Goal: Feedback & Contribution: Contribute content

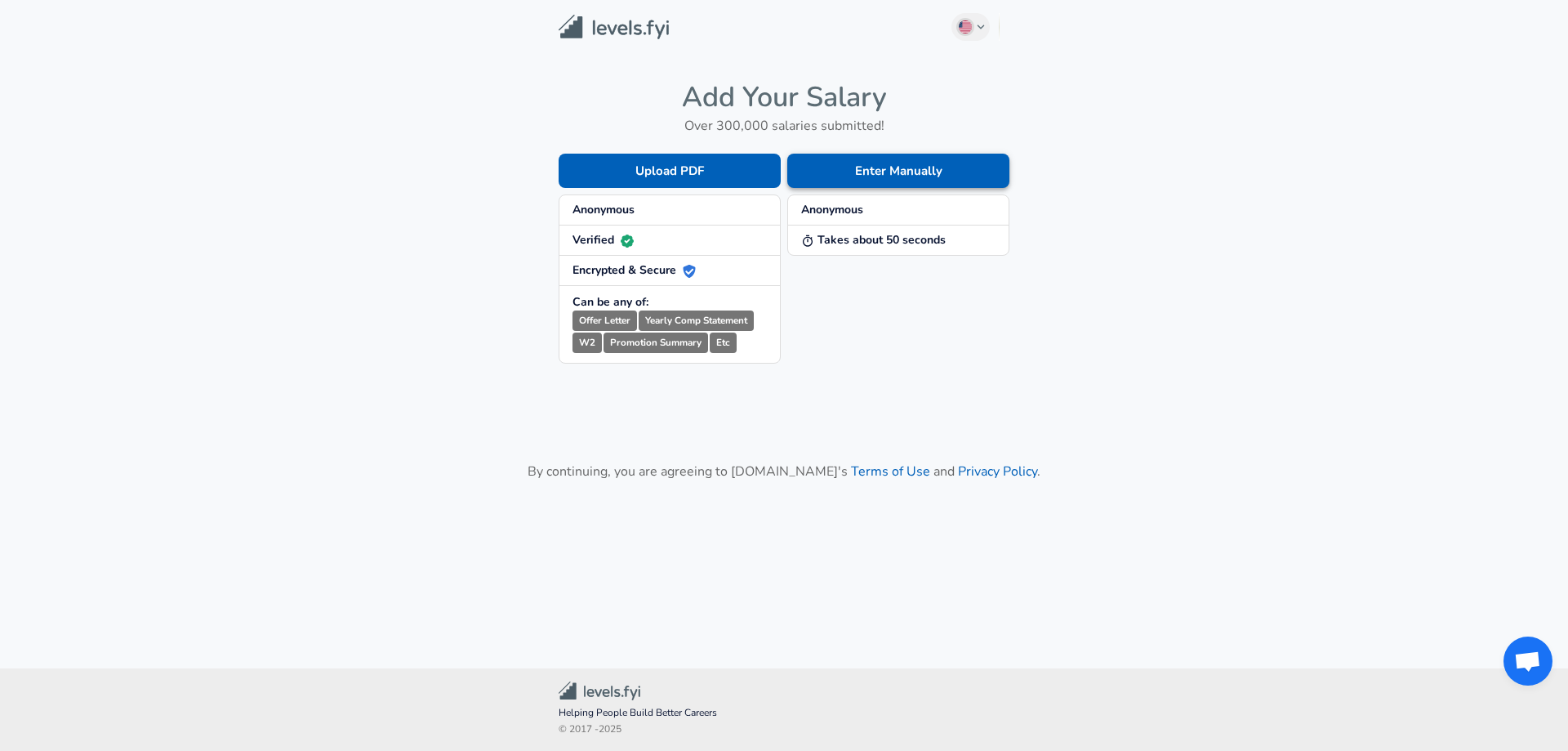
click at [864, 177] on button "Enter Manually" at bounding box center [898, 170] width 222 height 34
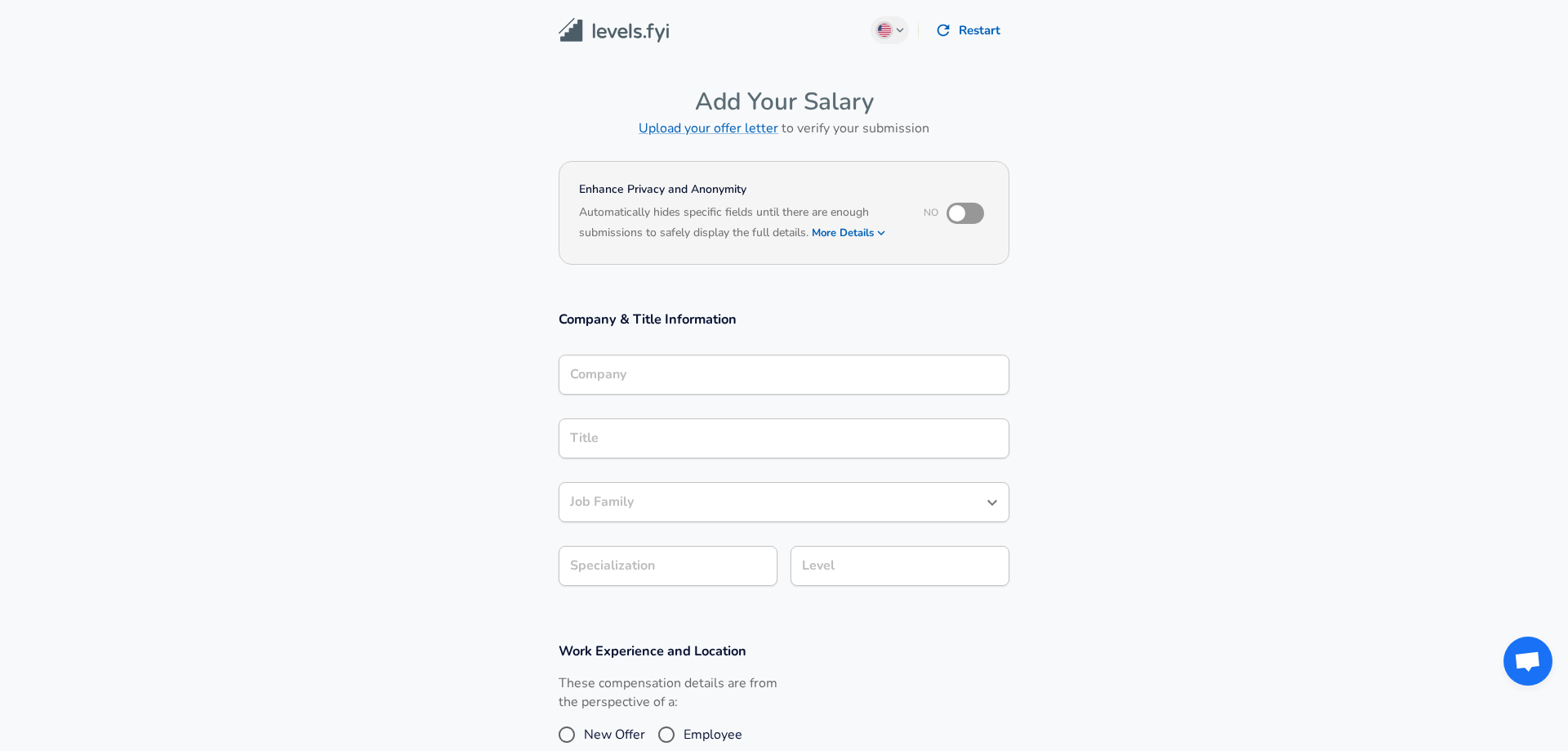
click at [631, 396] on div "Company Company" at bounding box center [784, 376] width 451 height 44
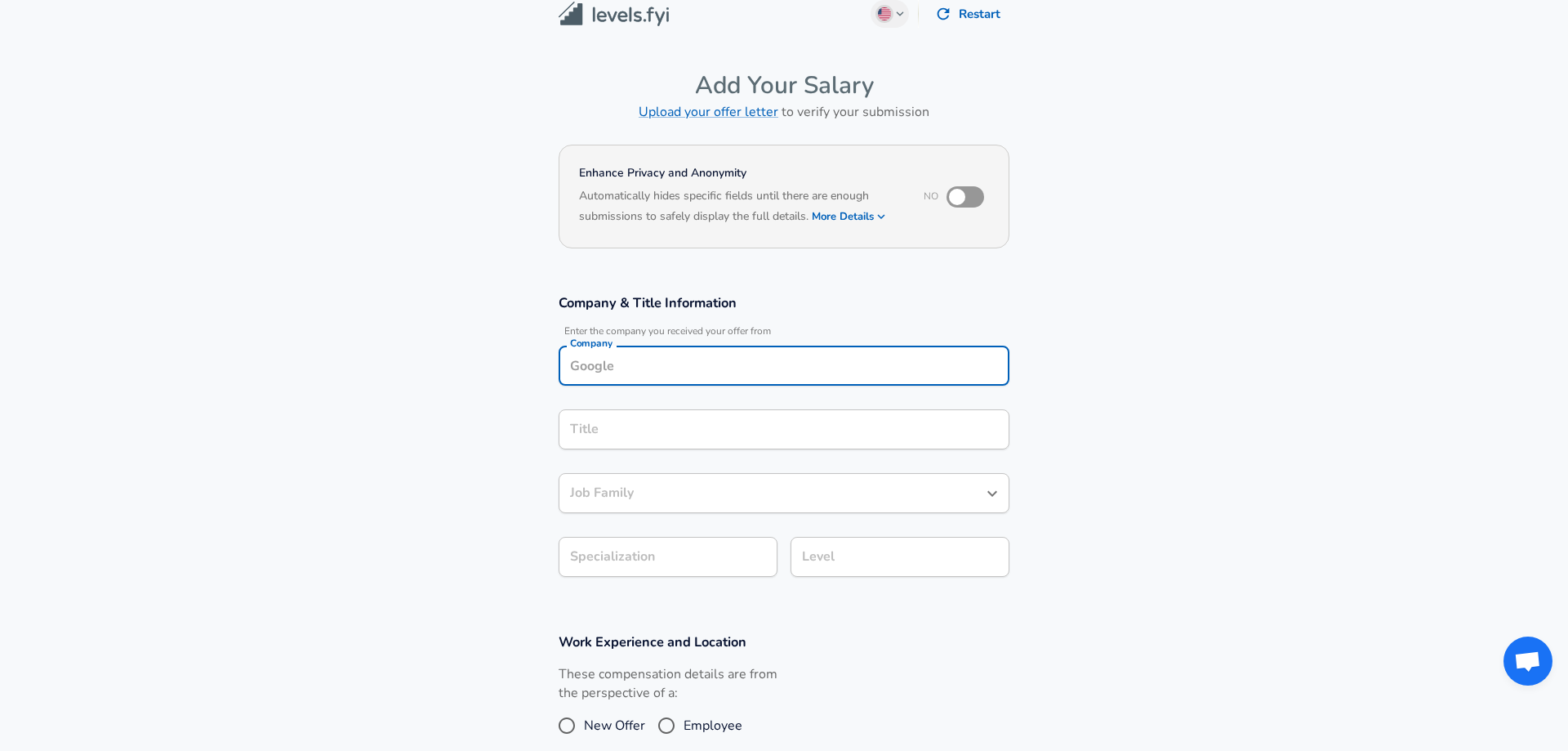
click at [631, 390] on div "Company Company" at bounding box center [784, 364] width 451 height 64
click at [629, 379] on div "Company" at bounding box center [784, 366] width 451 height 40
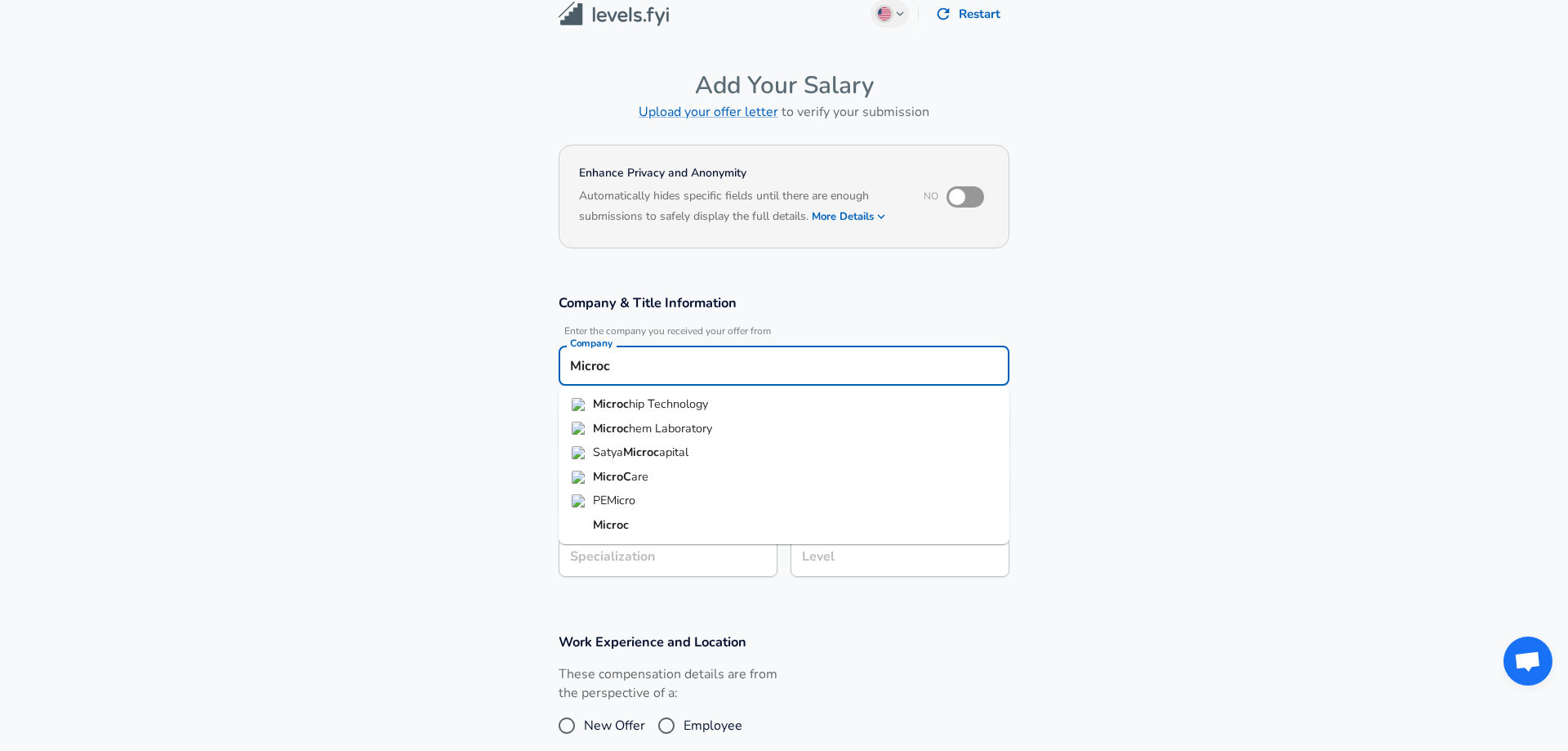
click at [692, 408] on span "hip Technology" at bounding box center [669, 404] width 80 height 17
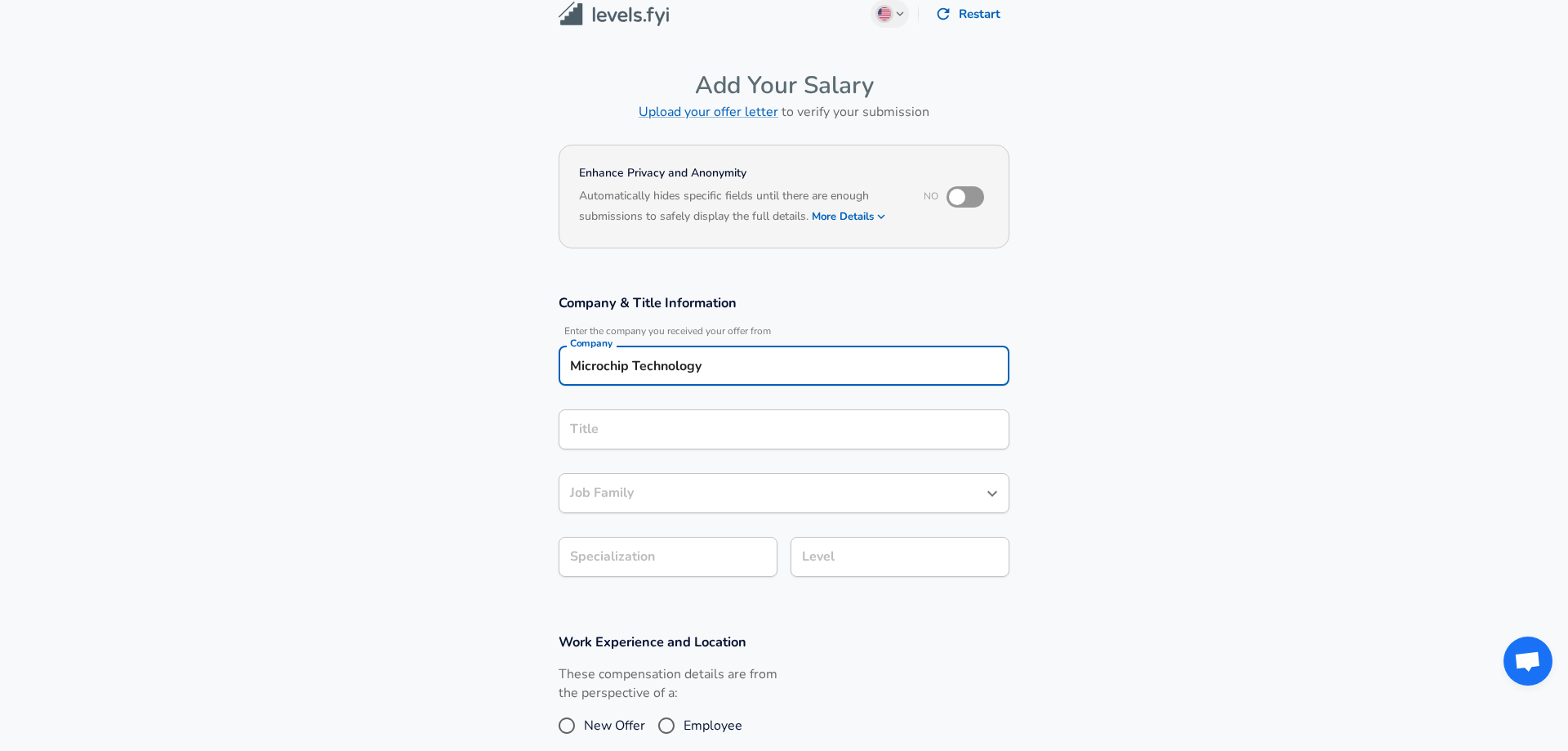
type input "Microchip Technology"
click at [684, 433] on input "Title" at bounding box center [784, 429] width 436 height 26
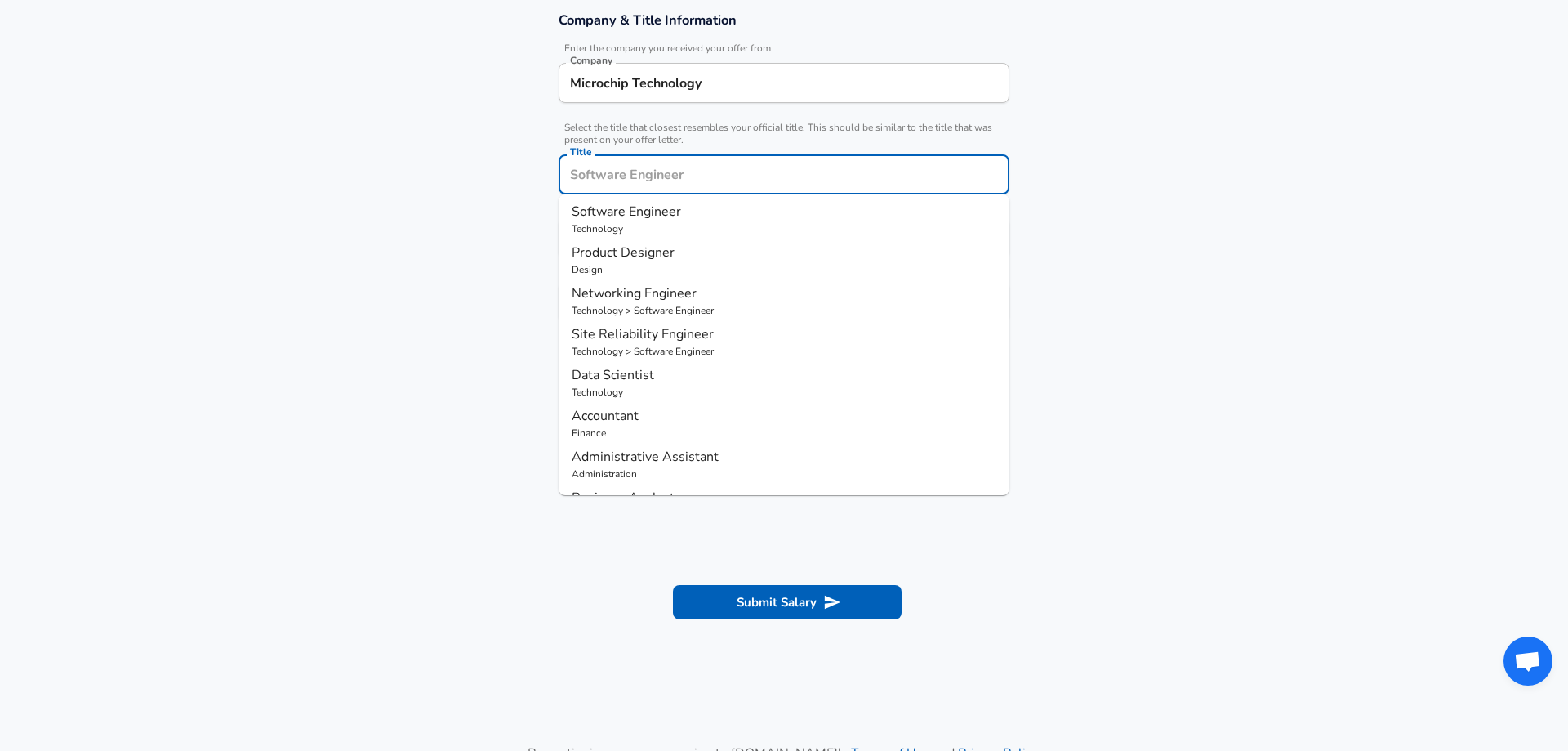
scroll to position [0, 0]
click at [693, 225] on p "Technology" at bounding box center [784, 231] width 424 height 15
type input "Software Engineer"
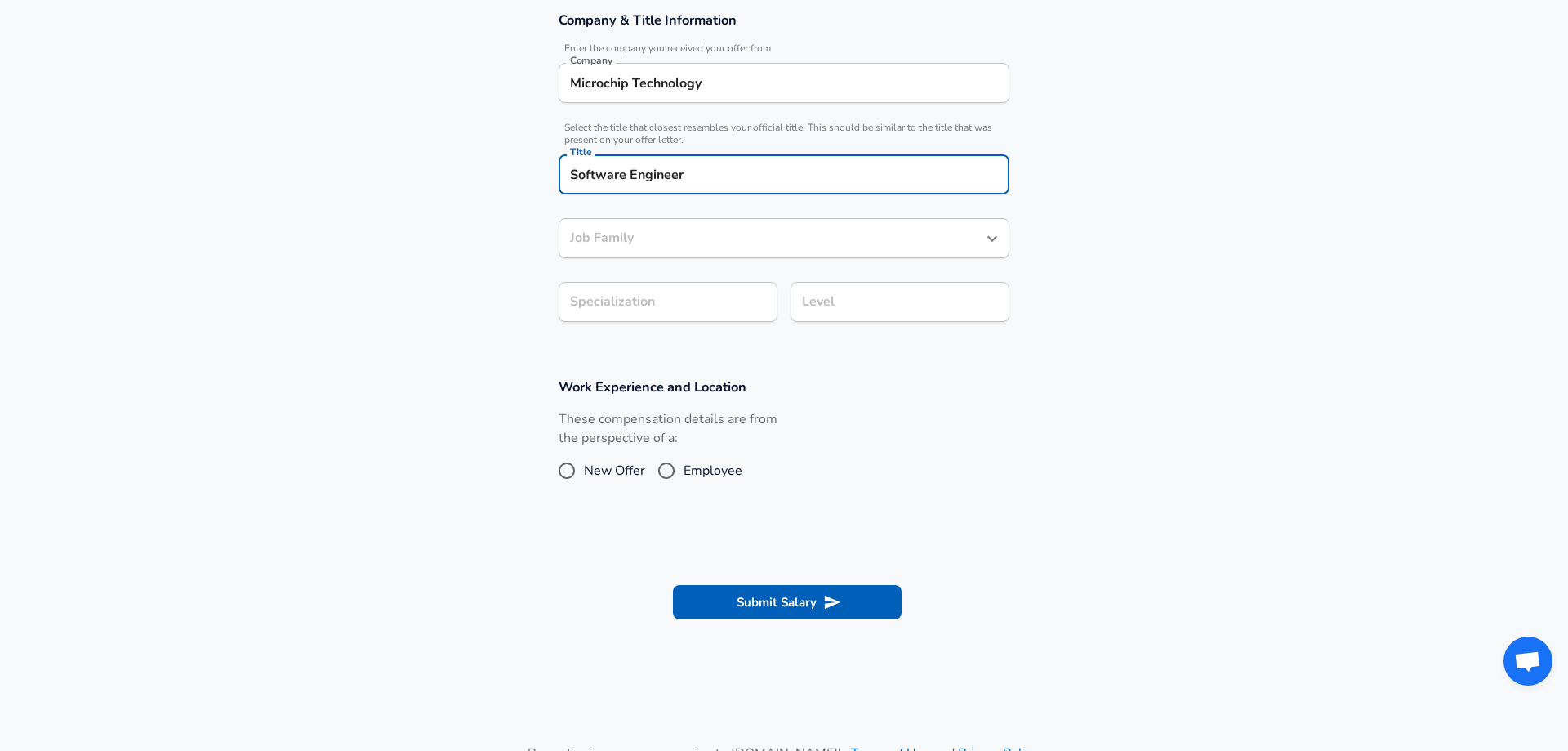
type input "Software Engineer"
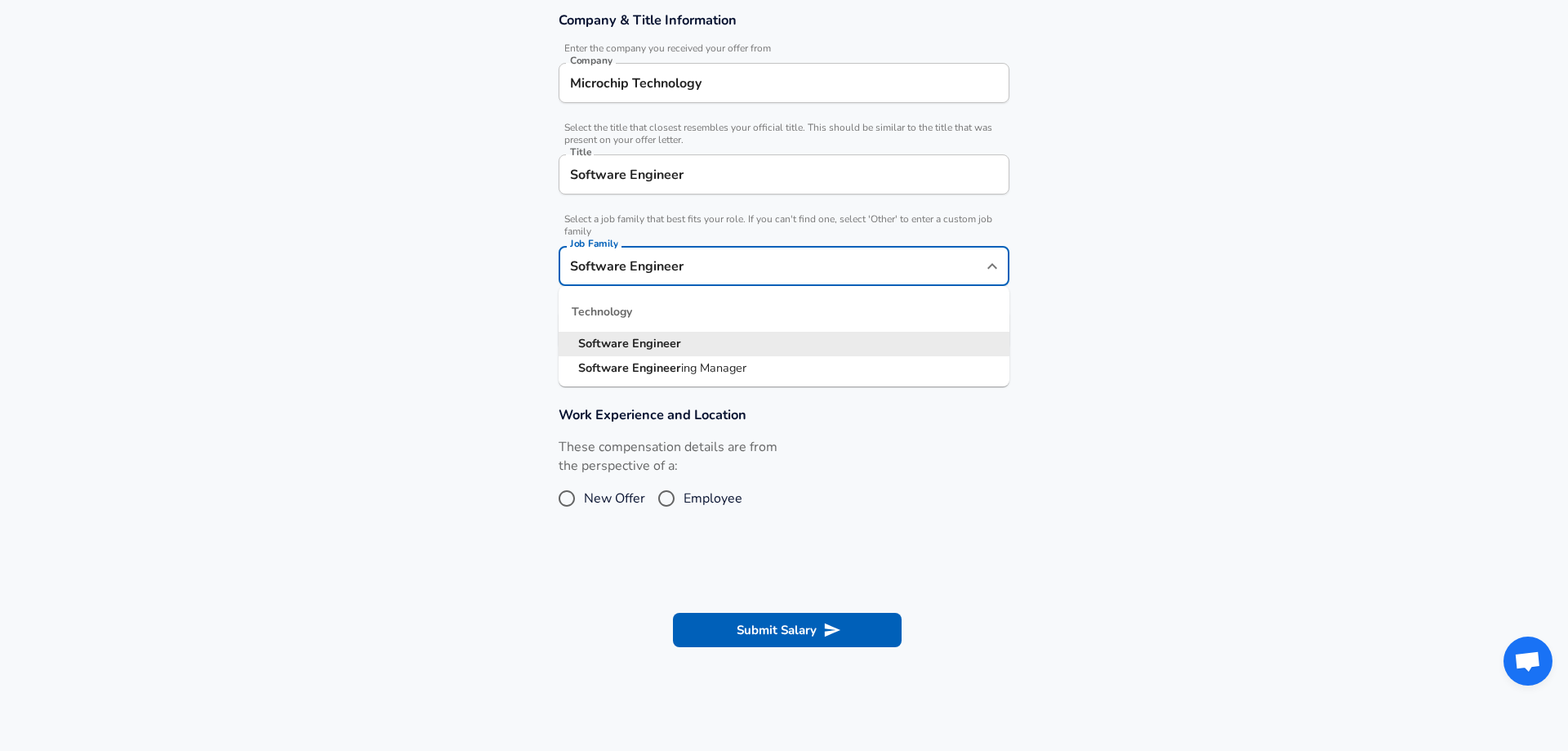
scroll to position [332, 0]
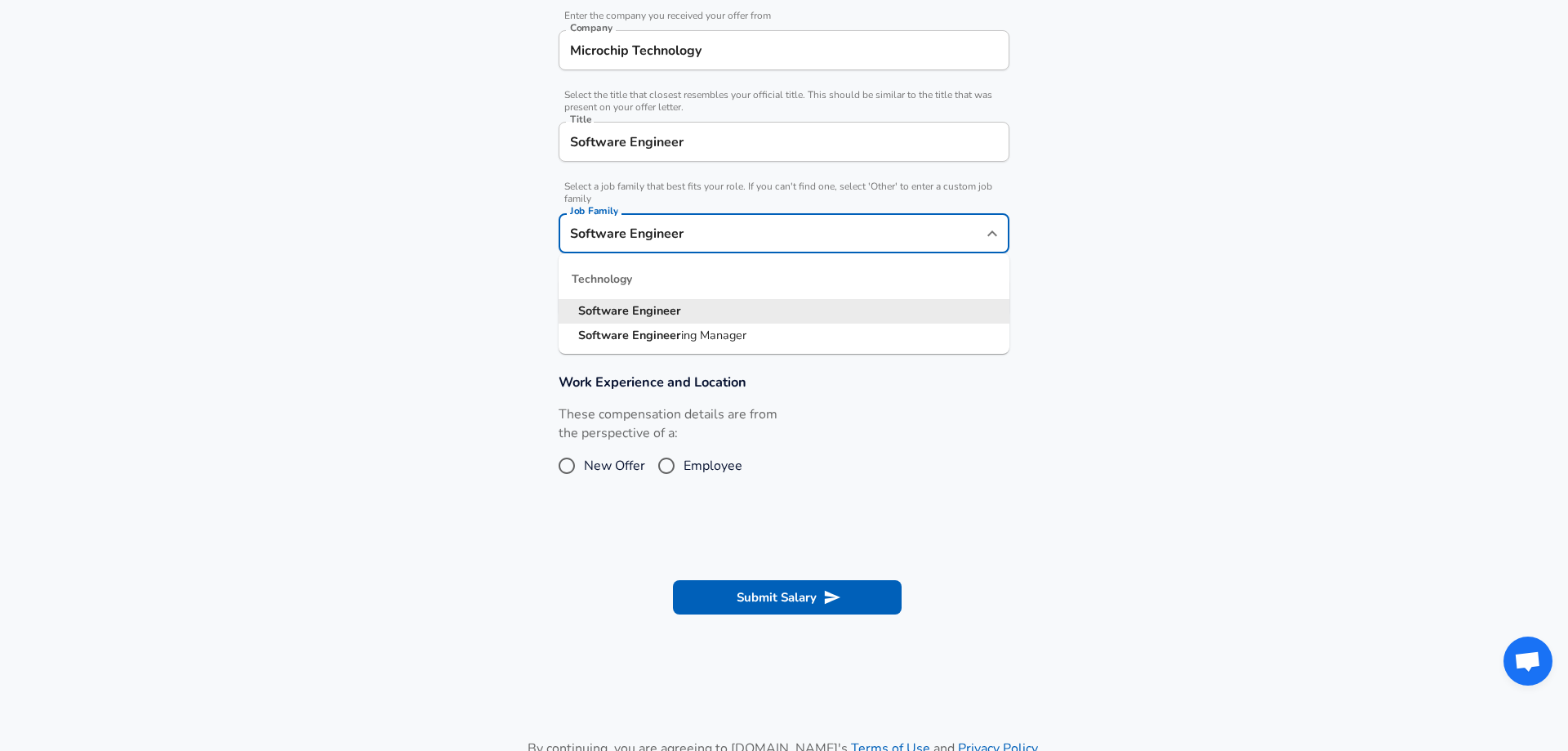
click at [694, 241] on input "Software Engineer" at bounding box center [772, 233] width 412 height 26
click at [466, 278] on section "Company & Title Information Enter the company you received your offer from Comp…" at bounding box center [784, 157] width 1568 height 395
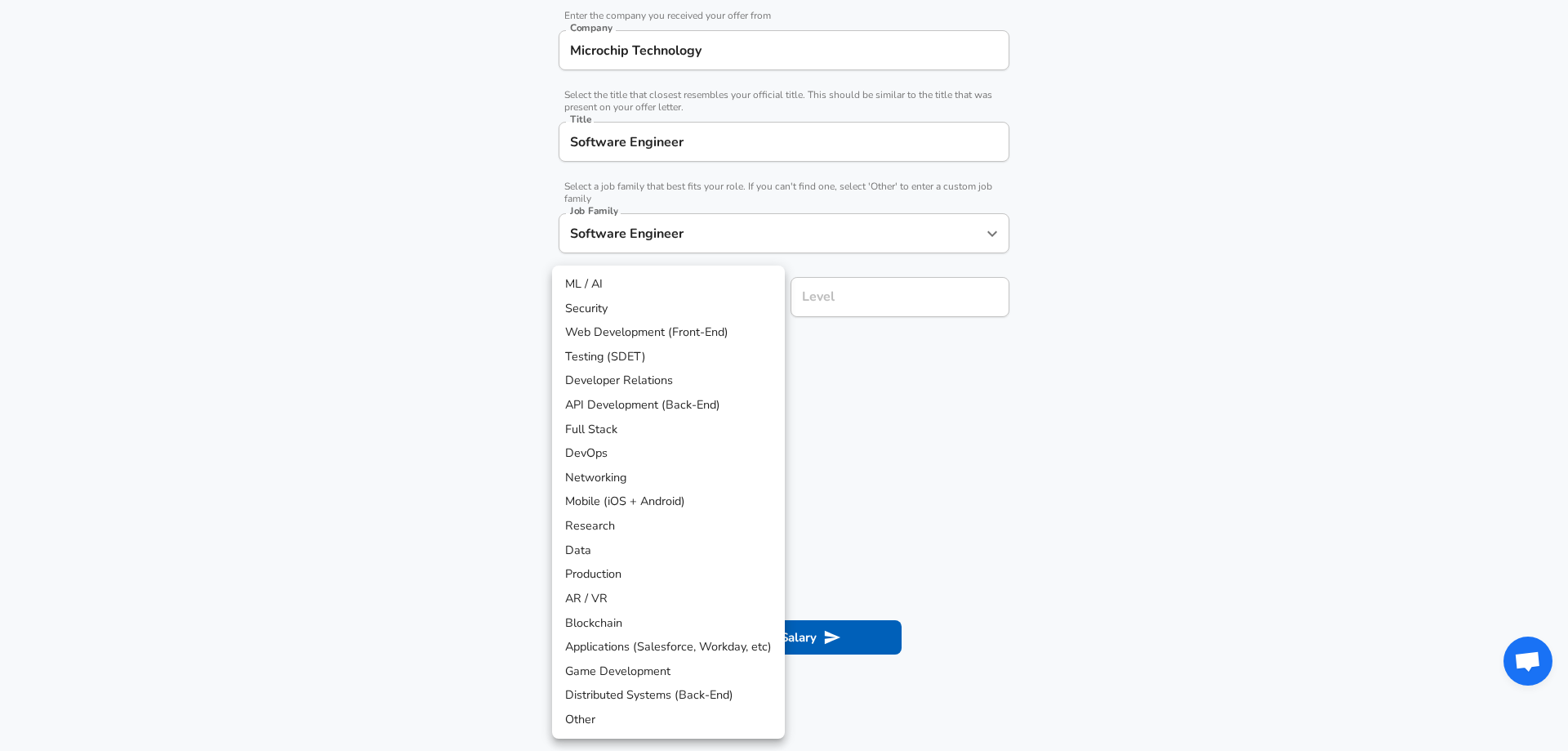
scroll to position [380, 0]
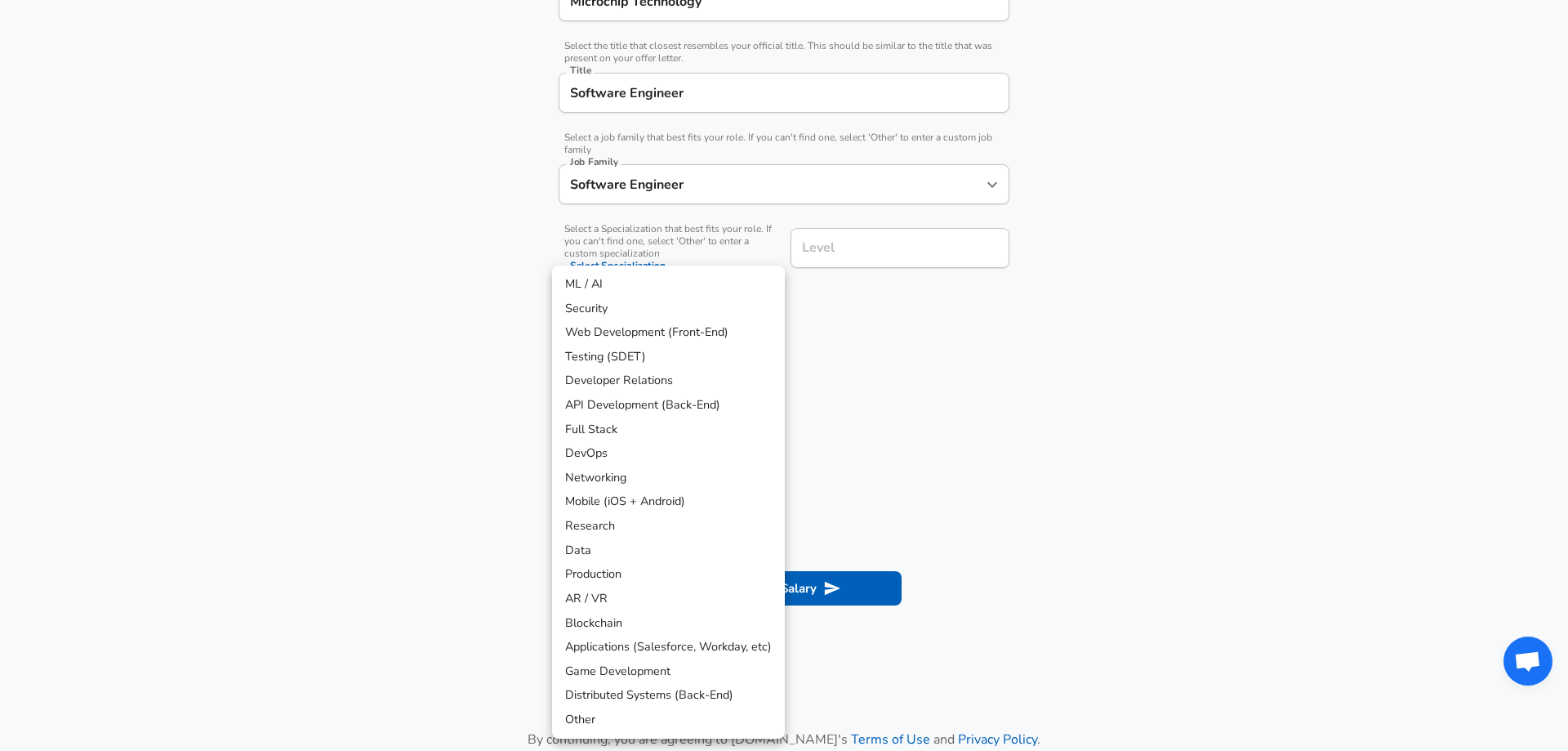
click at [829, 357] on div at bounding box center [784, 376] width 1568 height 751
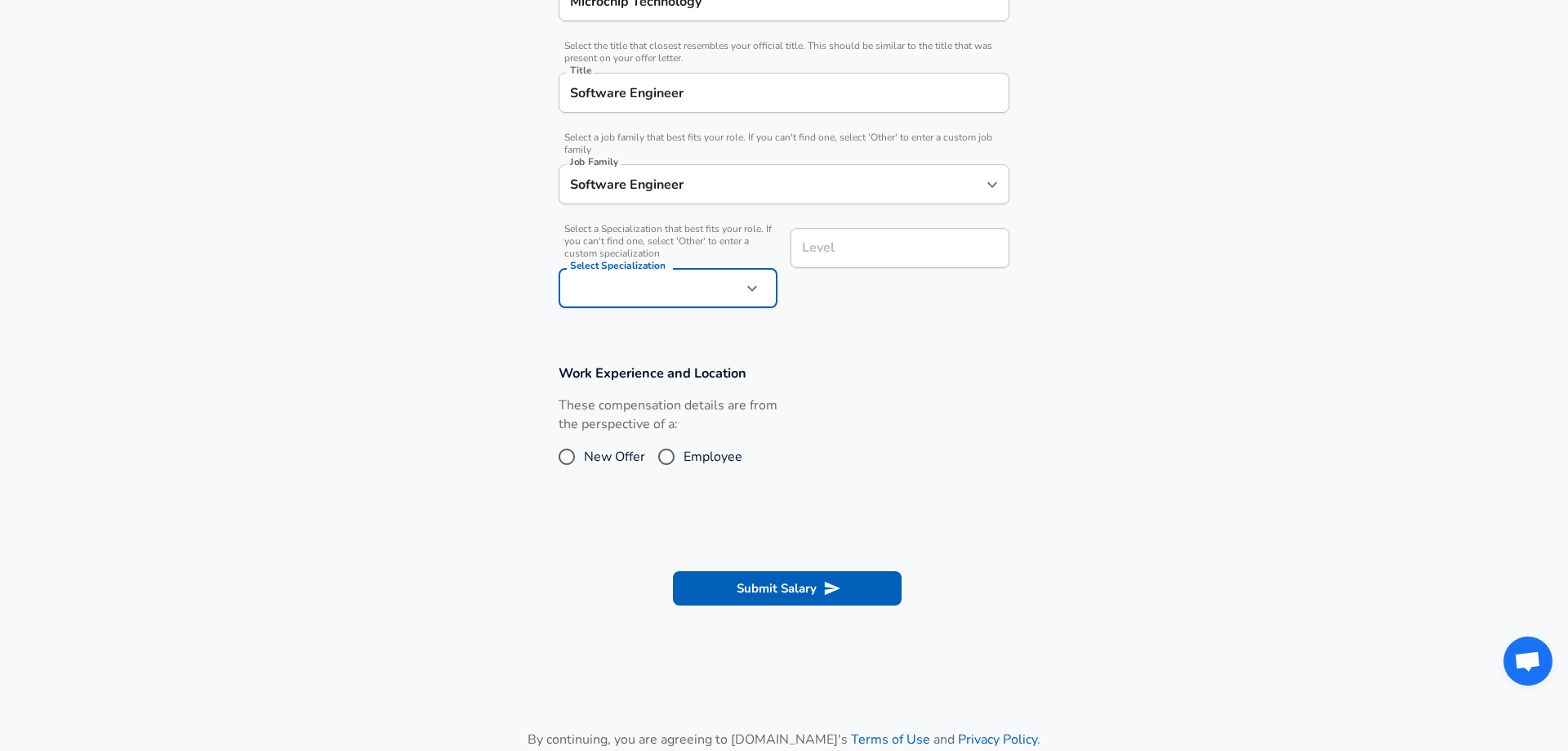
click at [750, 162] on div "ML / AI Security Web Development (Front-End) Testing (SDET) Developer Relations…" at bounding box center [784, 376] width 1568 height 751
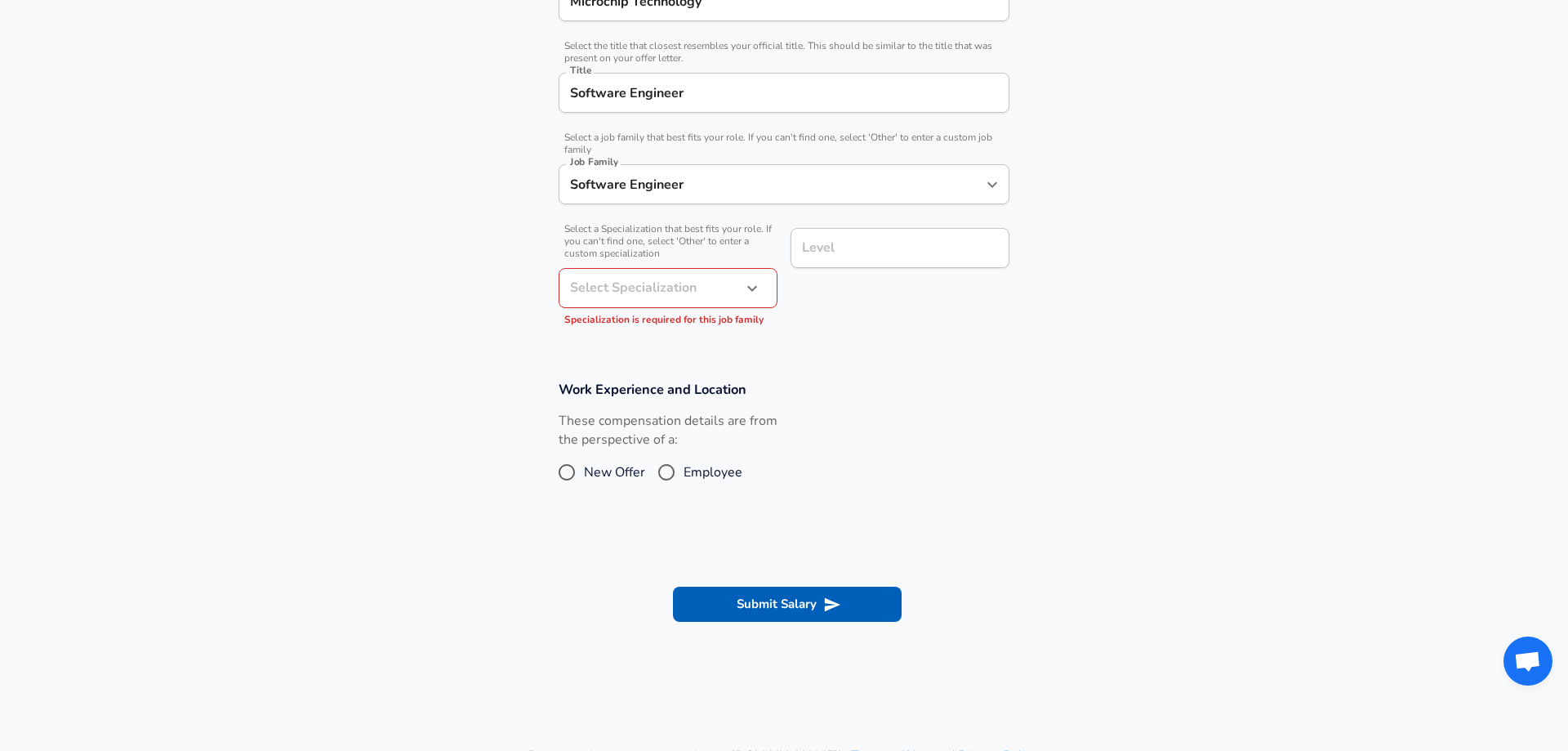
click at [750, 179] on input "Software Engineer" at bounding box center [772, 184] width 412 height 26
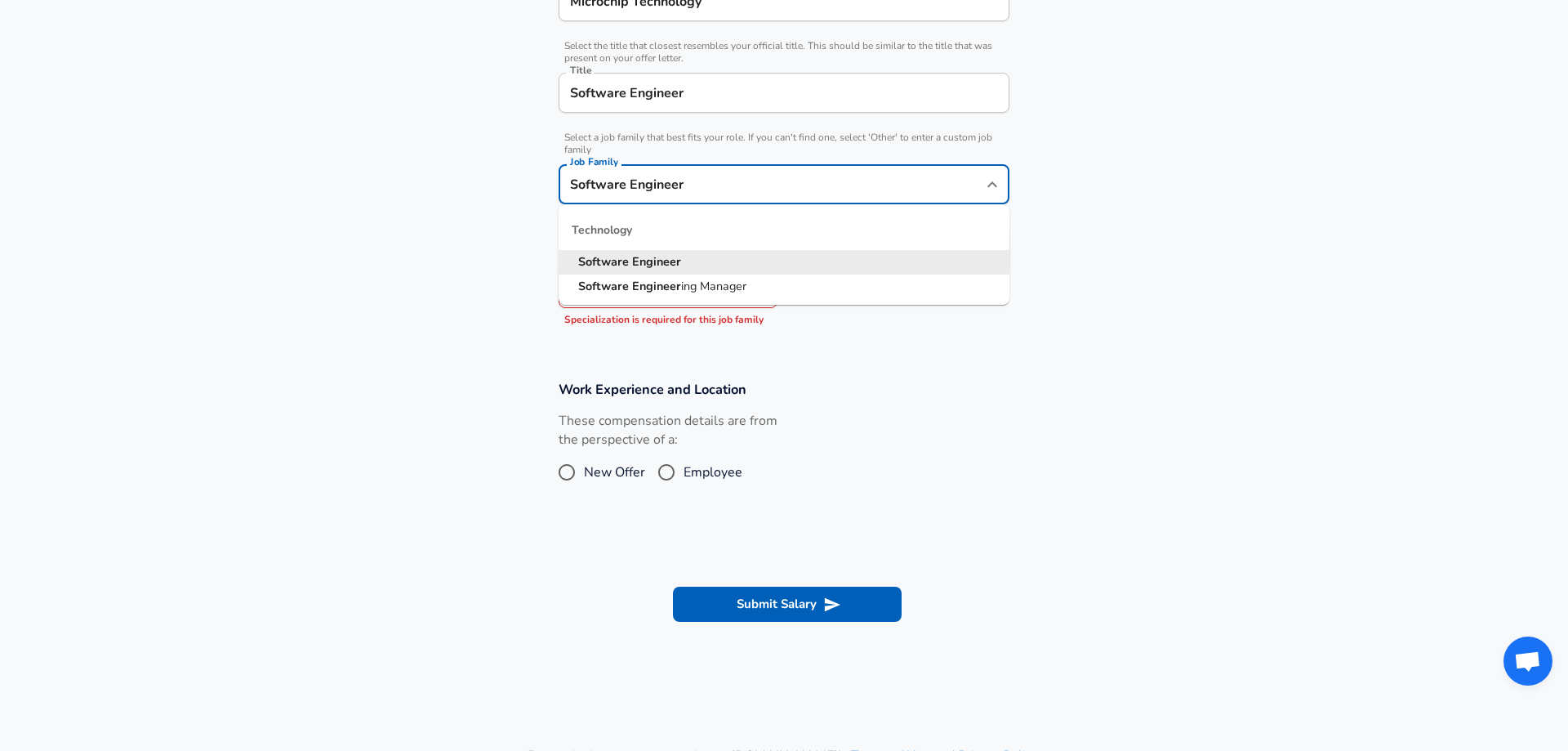
click at [728, 110] on div "Software Engineer Title" at bounding box center [784, 93] width 451 height 40
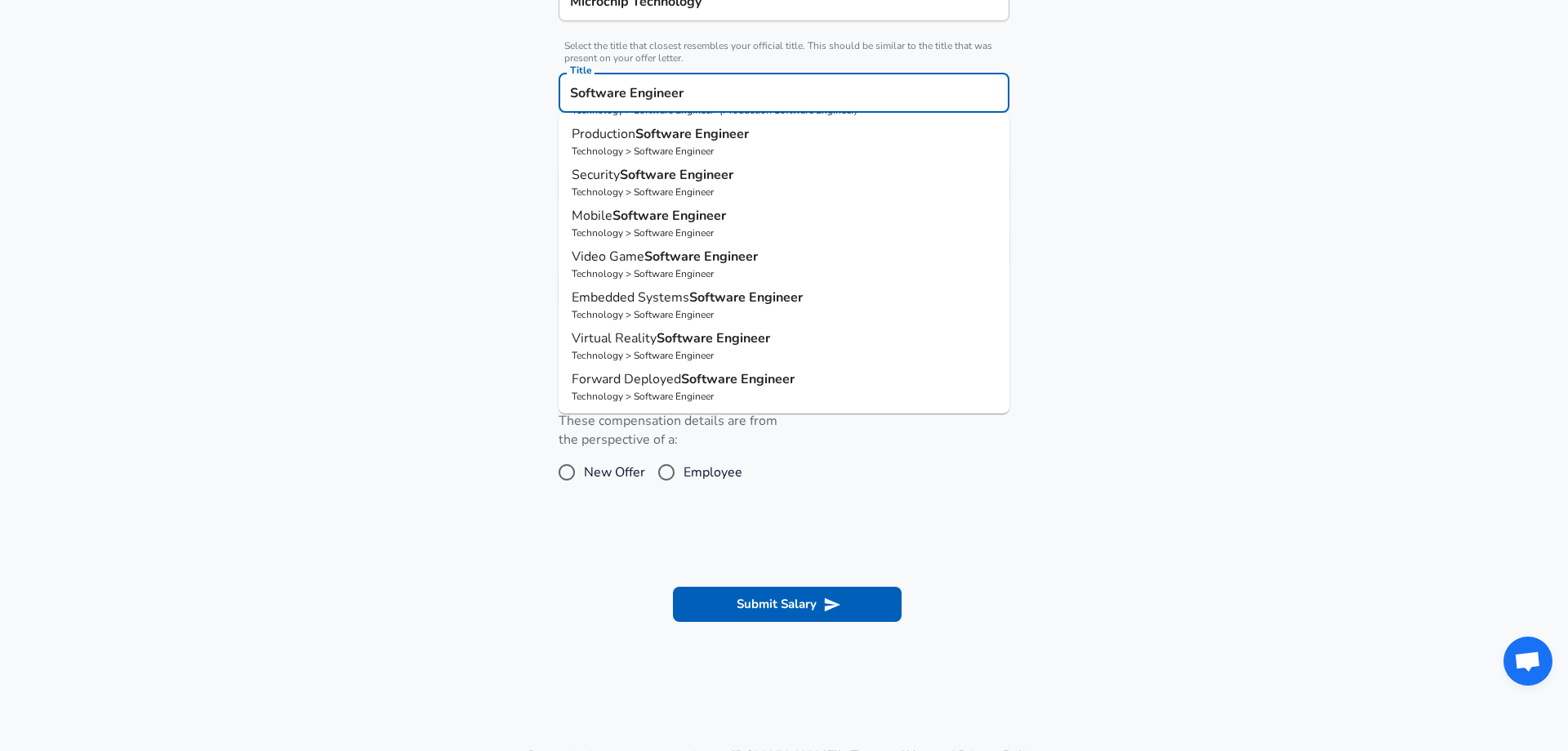
scroll to position [0, 0]
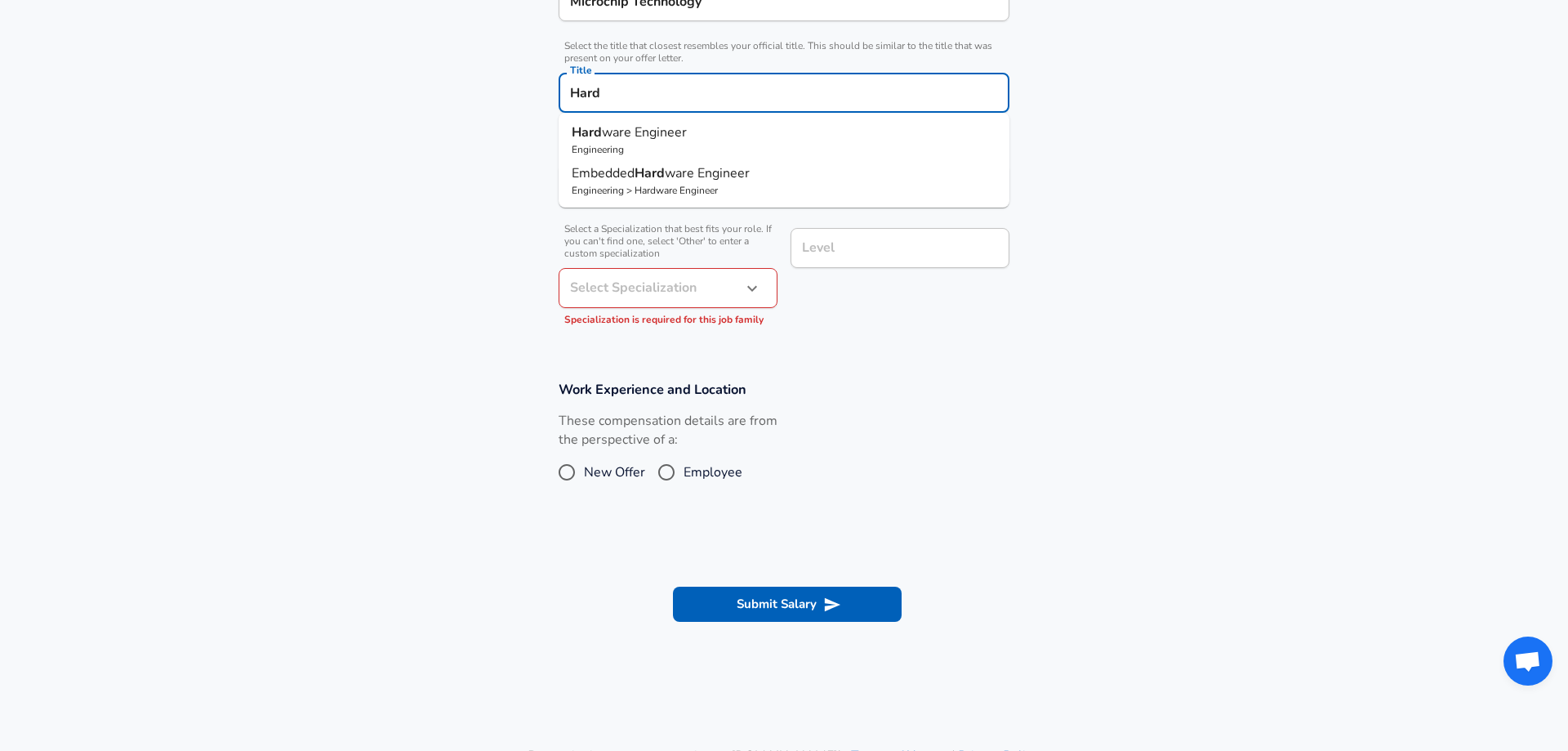
click at [788, 143] on p "Engineering" at bounding box center [784, 149] width 424 height 15
type input "Hardware Engineer"
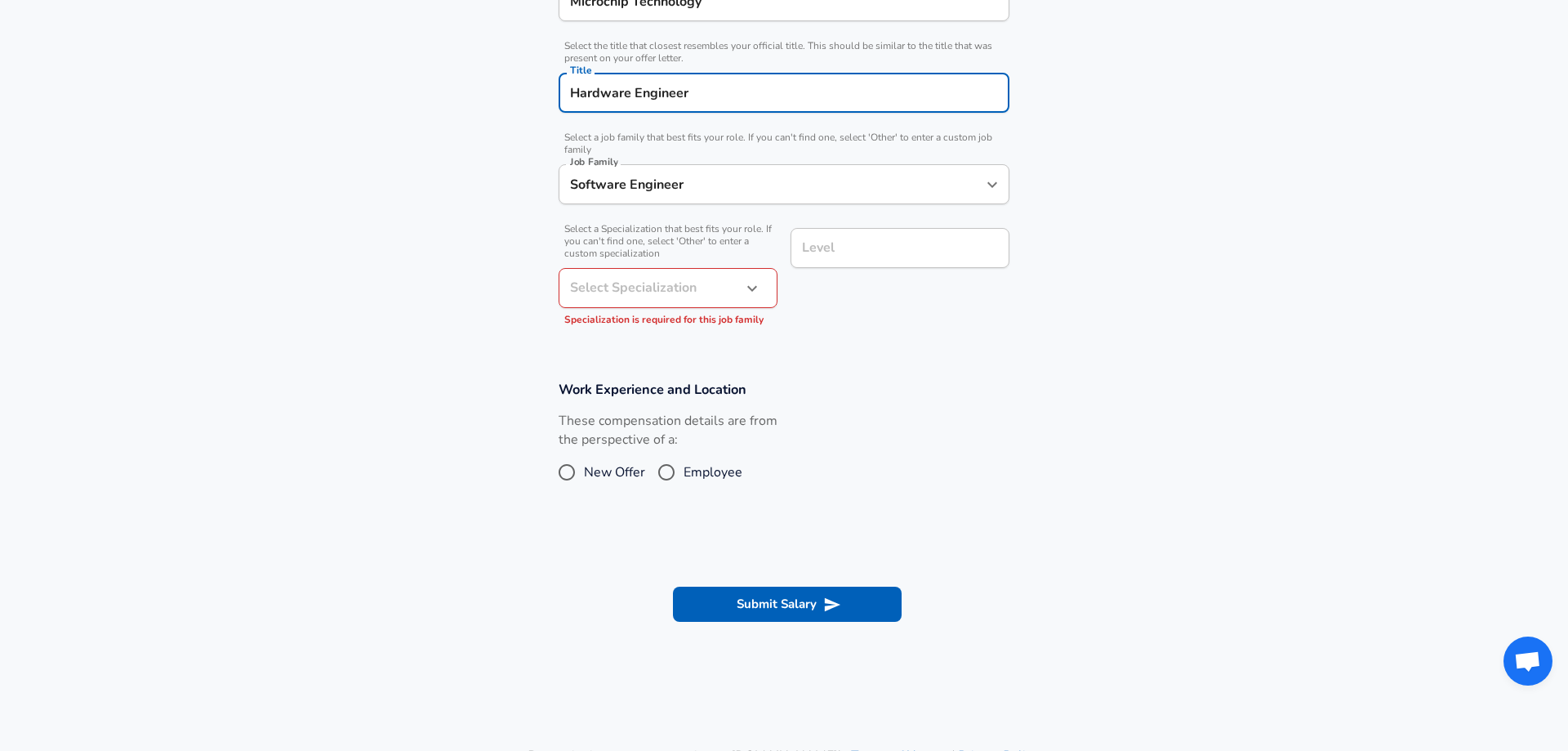
type input "Hardware Engineer"
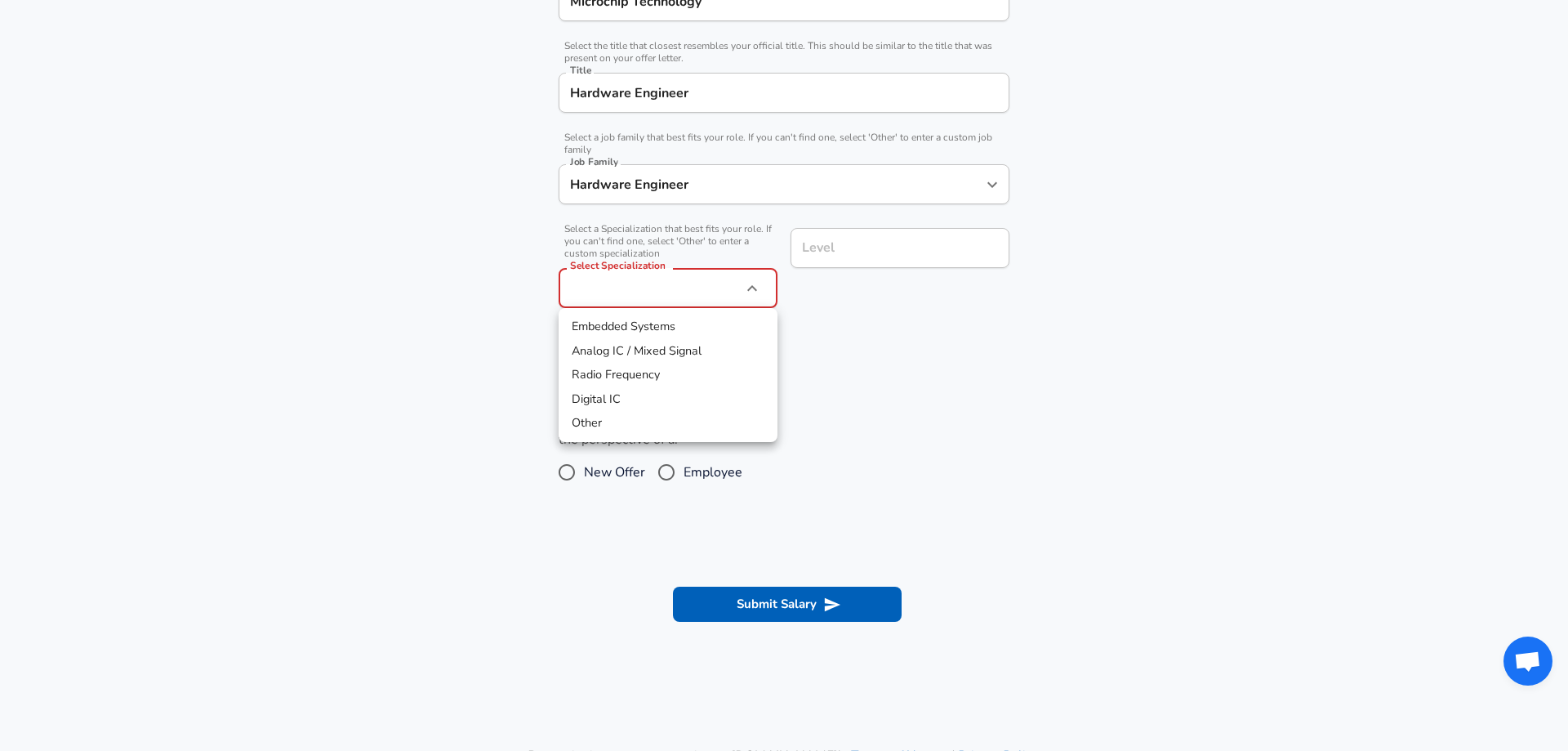
click at [782, 181] on div at bounding box center [784, 376] width 1568 height 751
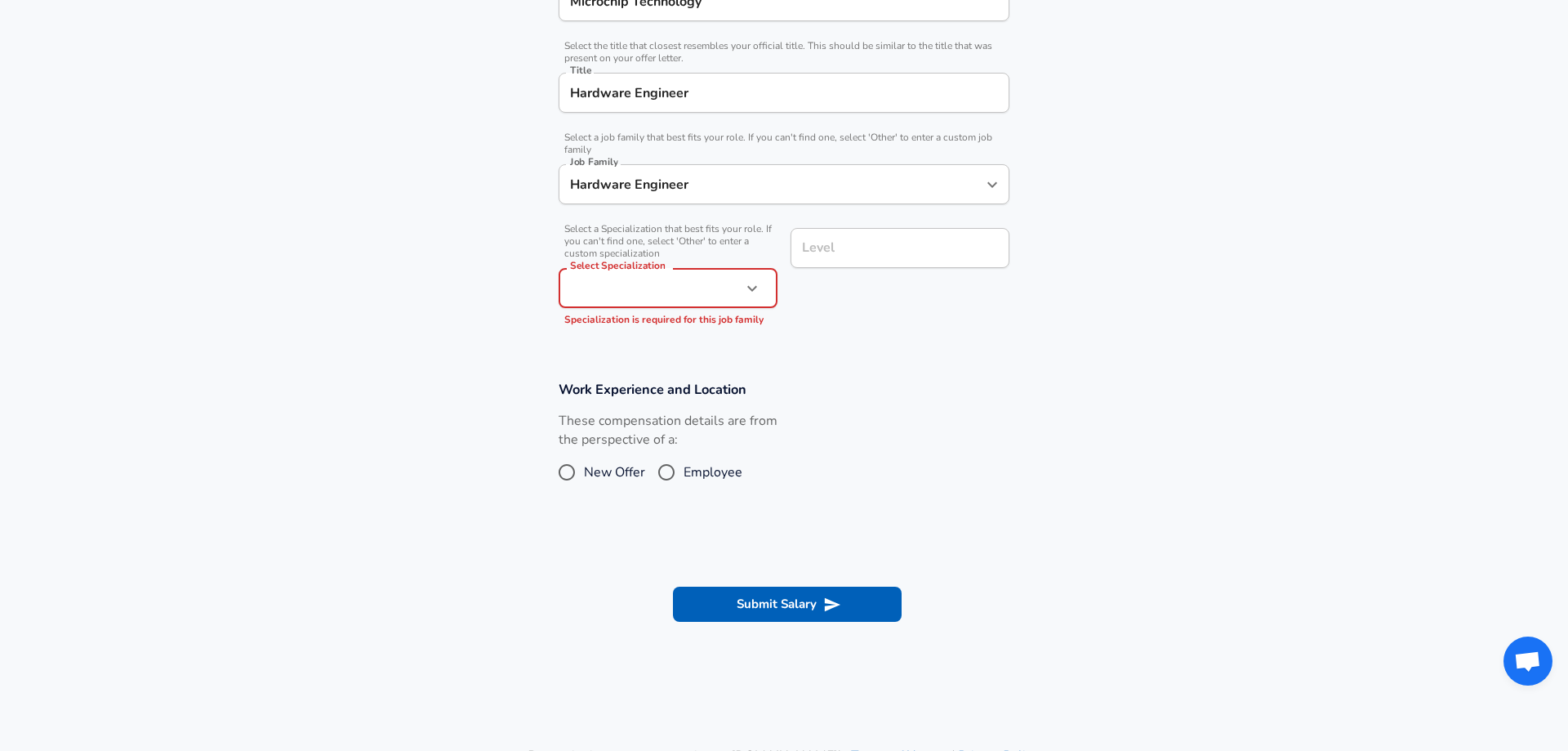
click at [786, 188] on input "Hardware Engineer" at bounding box center [772, 184] width 412 height 26
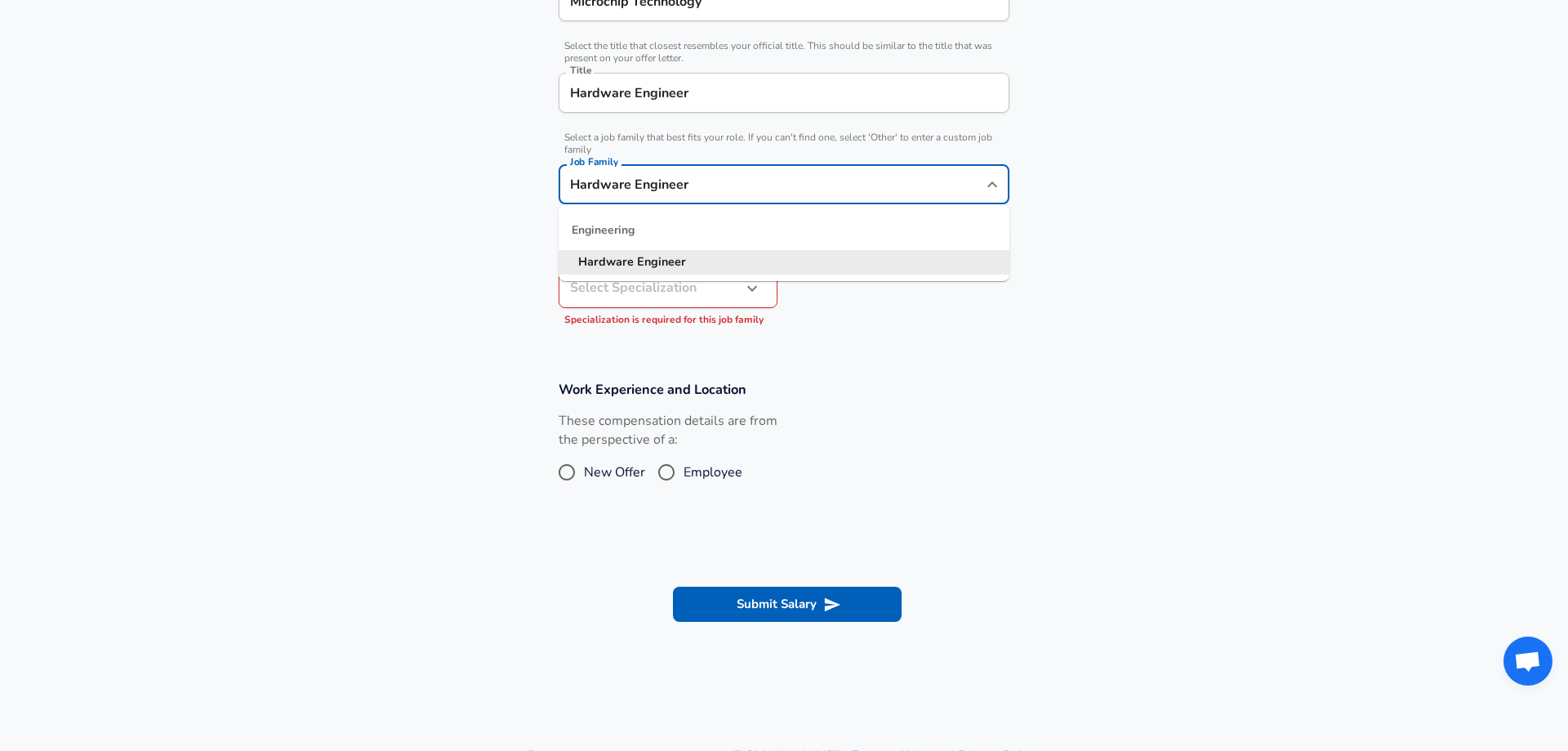
click at [816, 340] on section "Company & Title Information Enter the company you received your offer from Comp…" at bounding box center [784, 136] width 1568 height 451
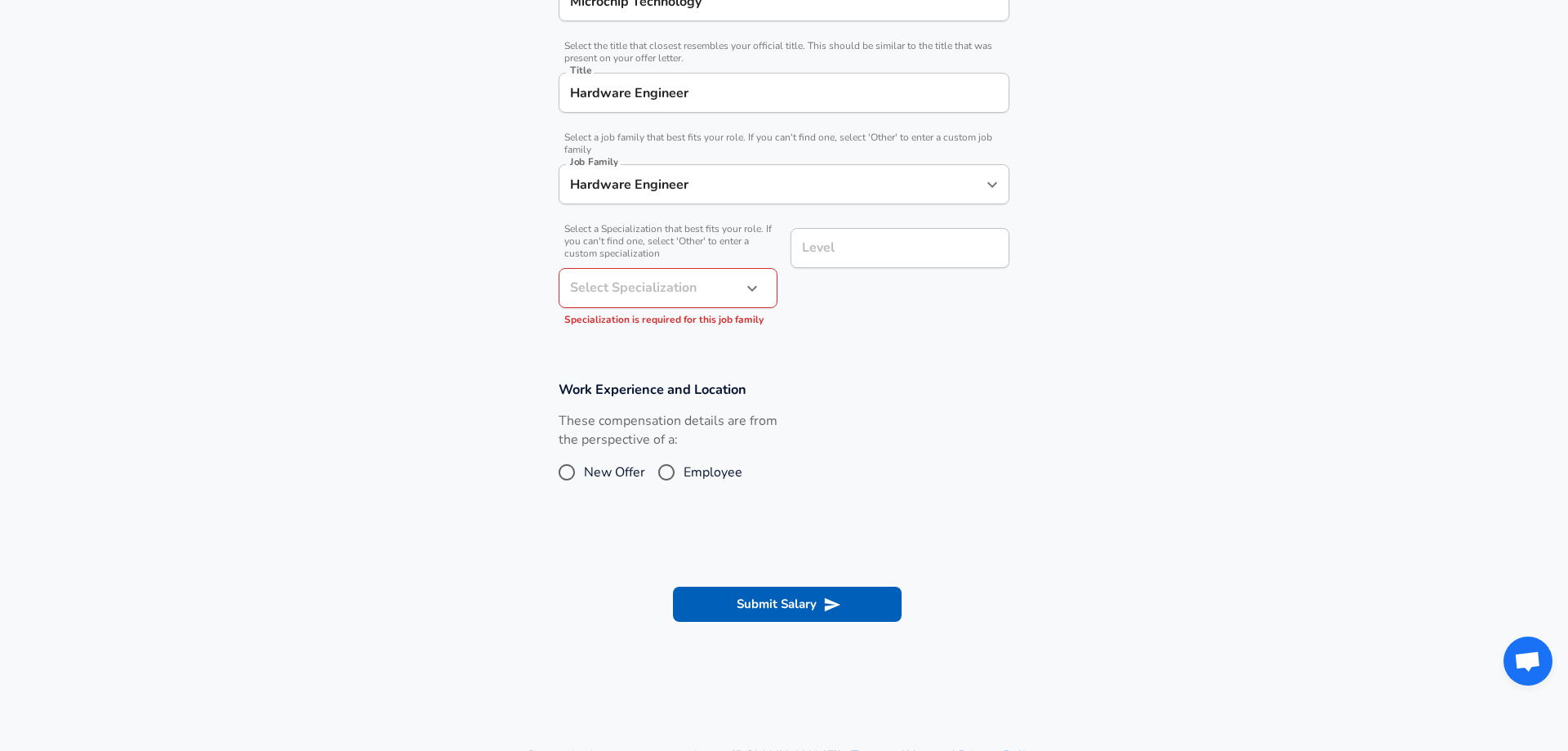
click at [757, 285] on icon "button" at bounding box center [753, 288] width 20 height 20
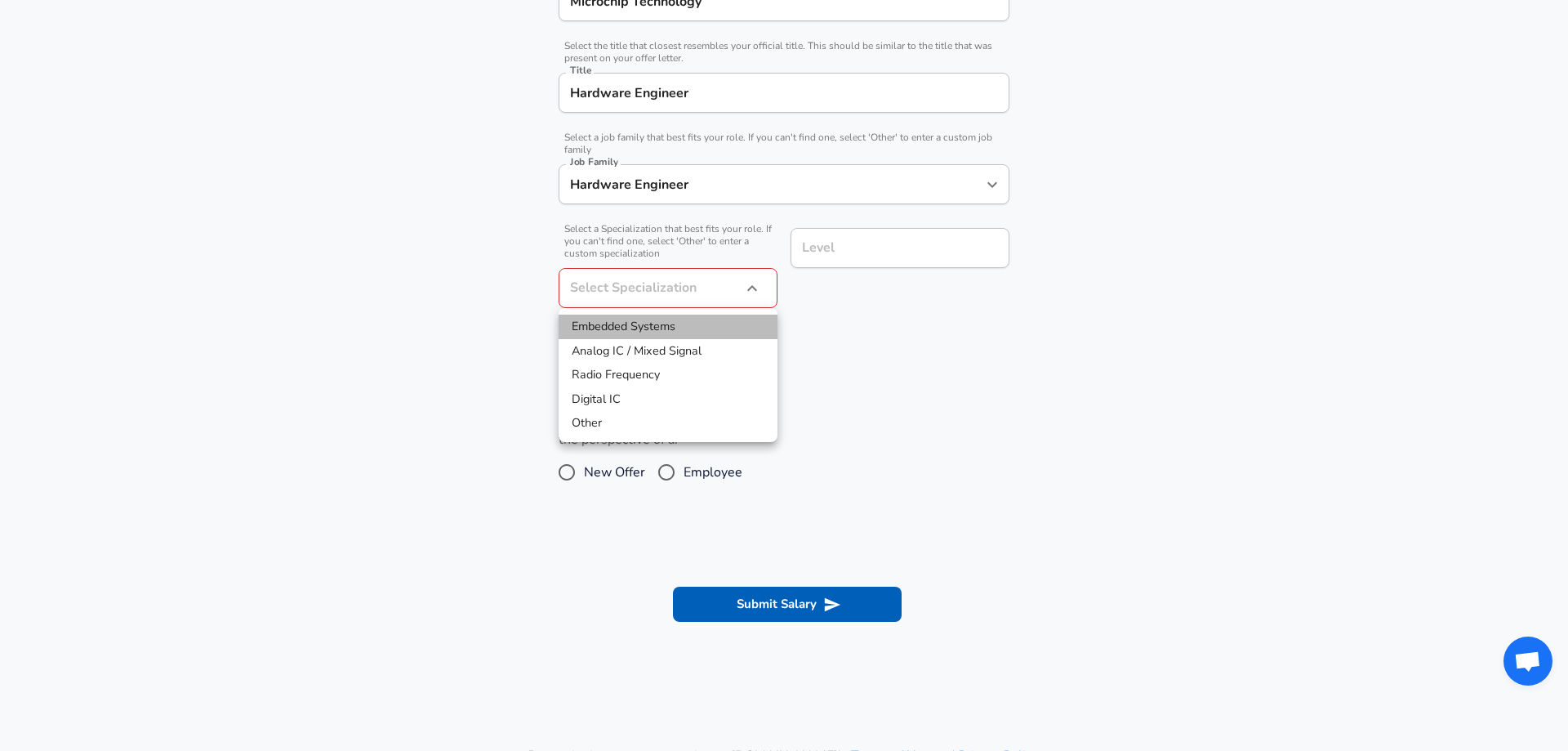
click at [695, 327] on li "Embedded Systems" at bounding box center [668, 327] width 219 height 25
type input "Embedded Systems"
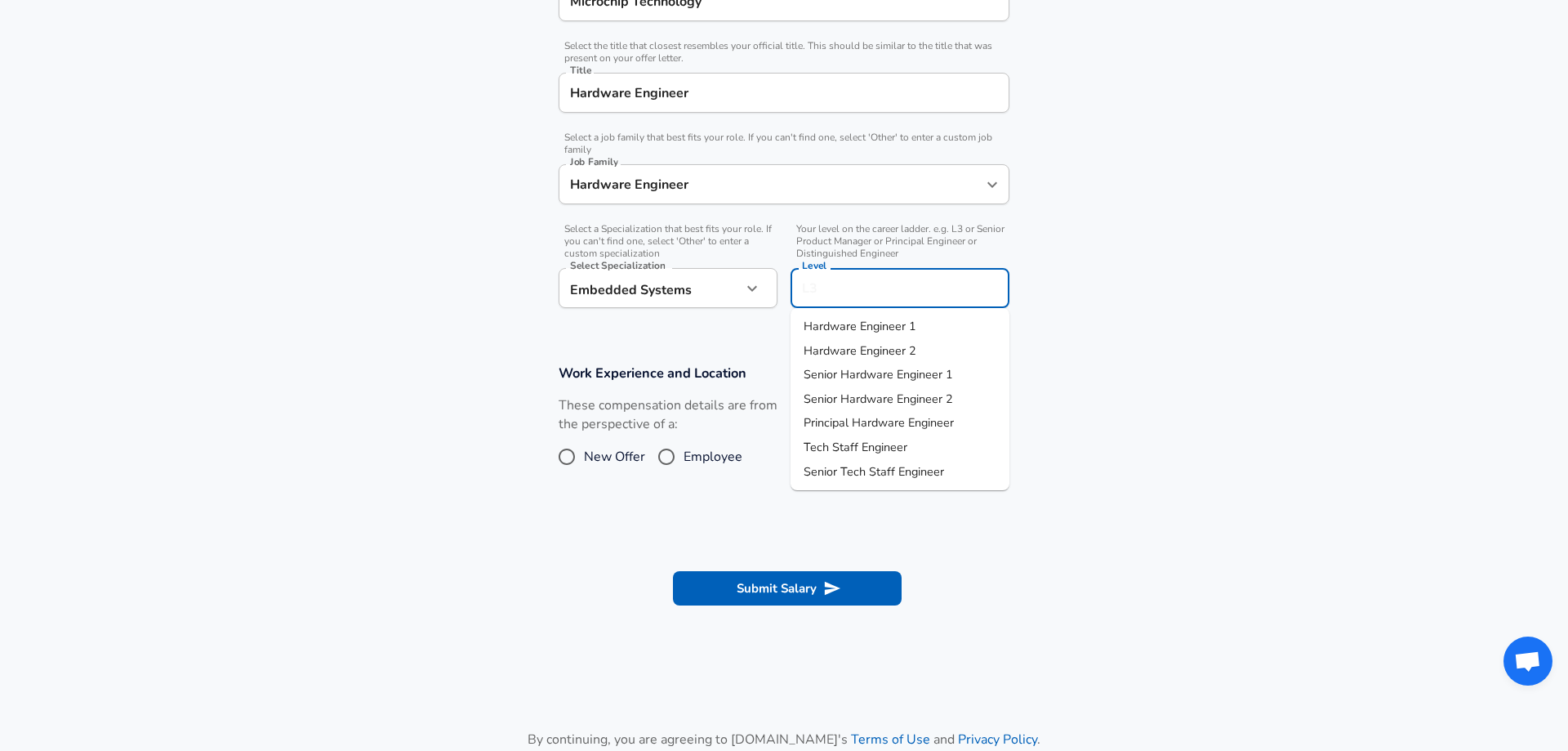
scroll to position [414, 0]
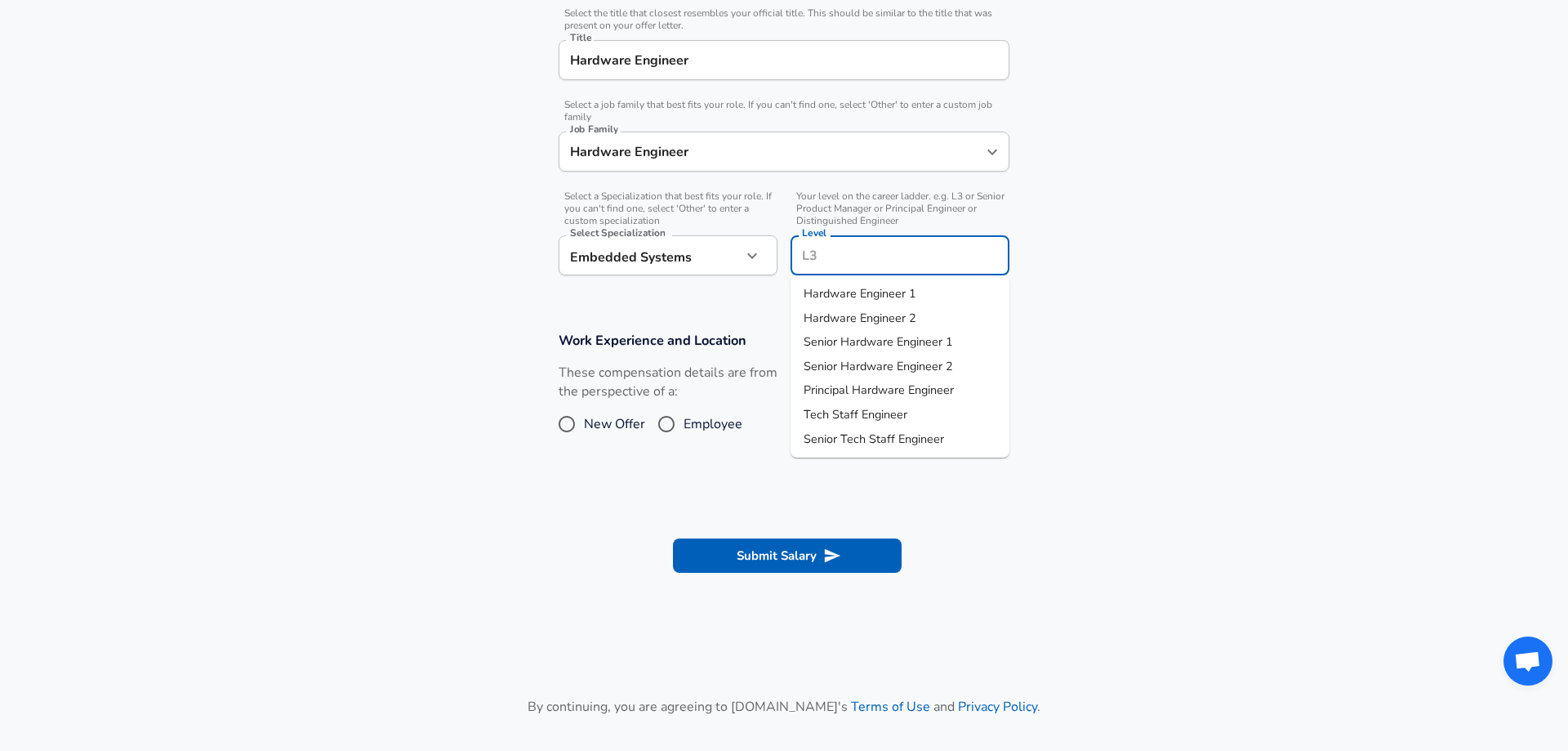
click at [879, 254] on input "Level" at bounding box center [900, 255] width 204 height 26
click at [892, 291] on span "Hardware Engineer 1" at bounding box center [860, 293] width 113 height 17
type input "Hardware Engineer 1"
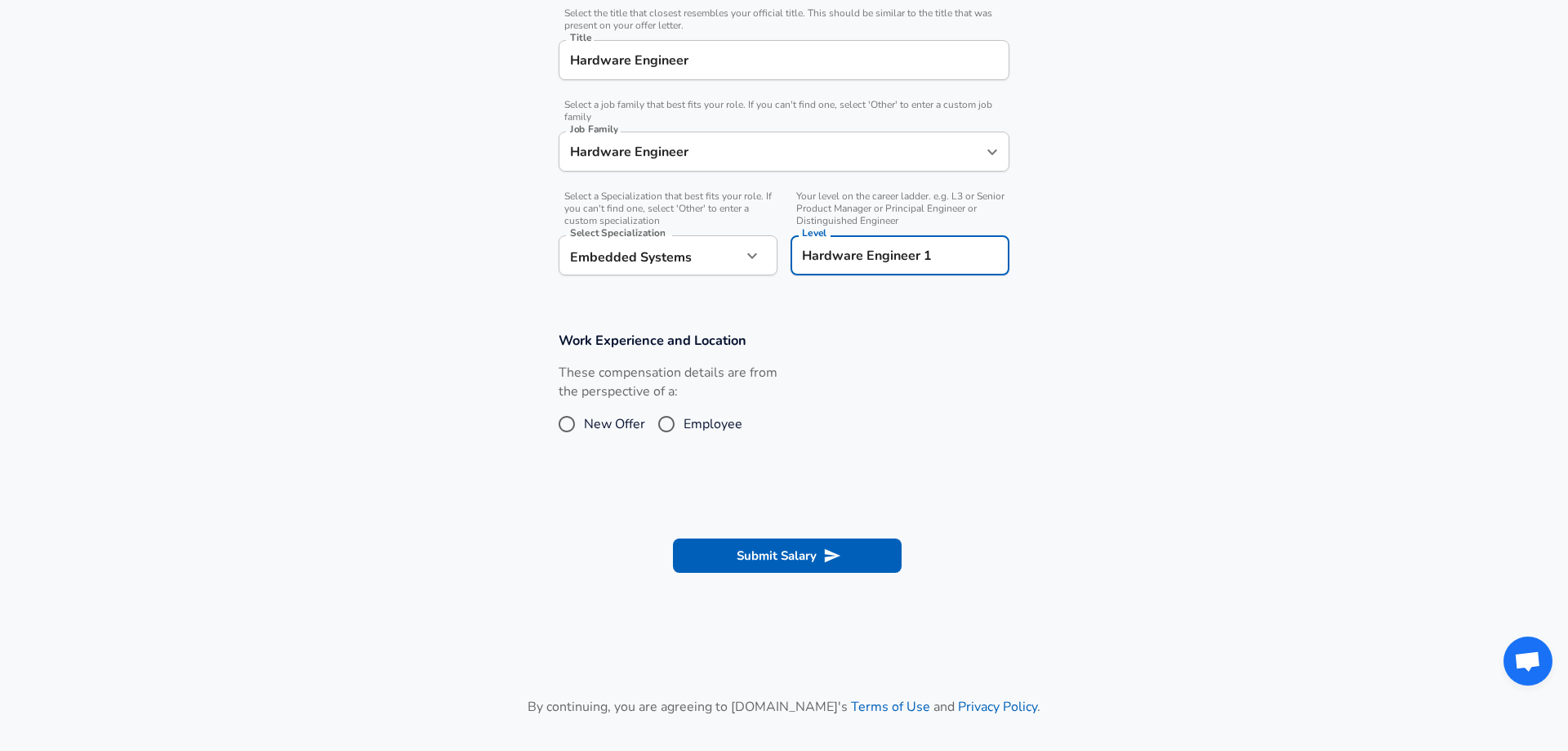
click at [676, 426] on input "Employee" at bounding box center [665, 424] width 34 height 27
radio input "true"
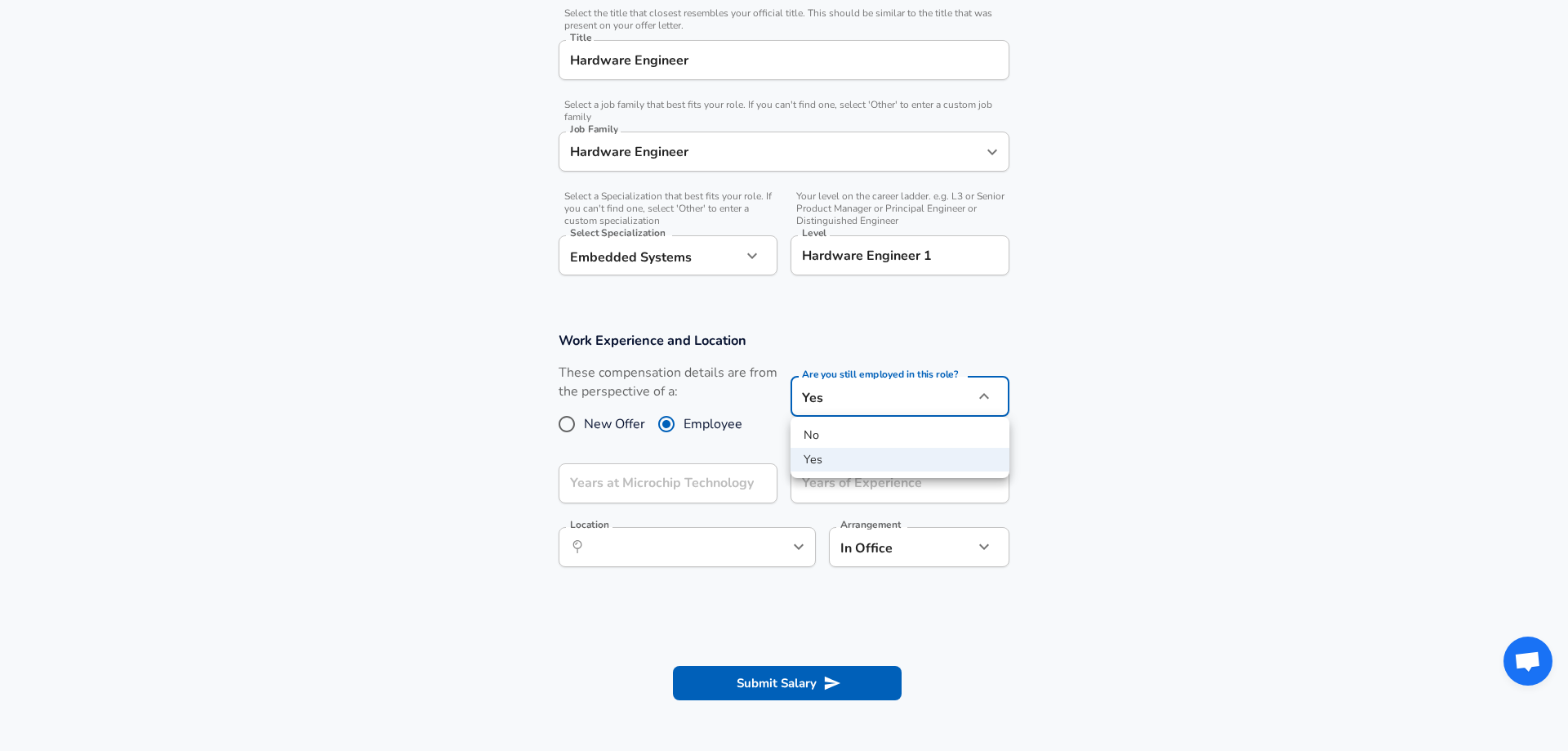
click at [874, 400] on div at bounding box center [784, 376] width 1568 height 751
click at [709, 494] on input "Years at Microchip Technology" at bounding box center [650, 483] width 183 height 40
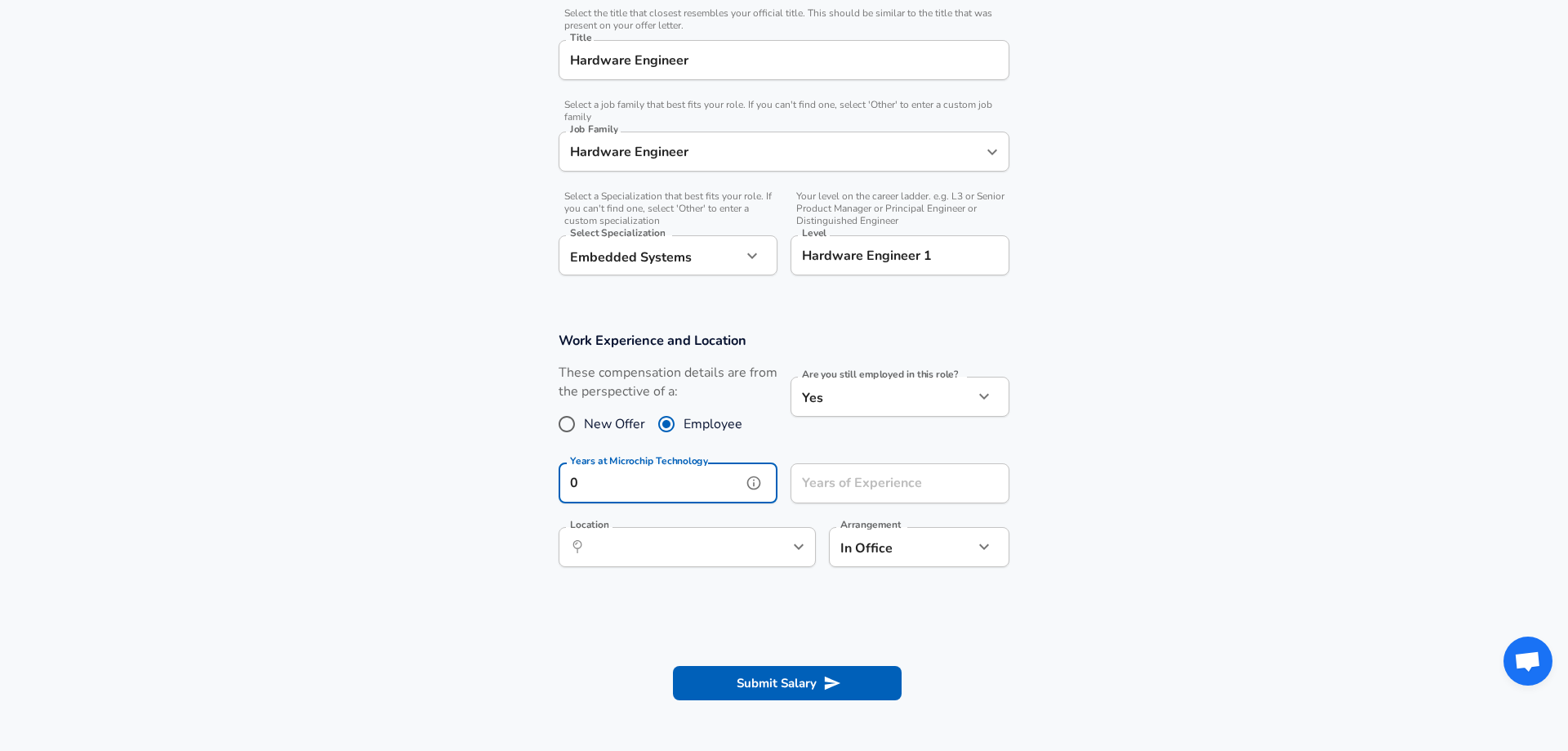
type input "0"
click at [820, 494] on input "Years of Experience" at bounding box center [882, 483] width 183 height 40
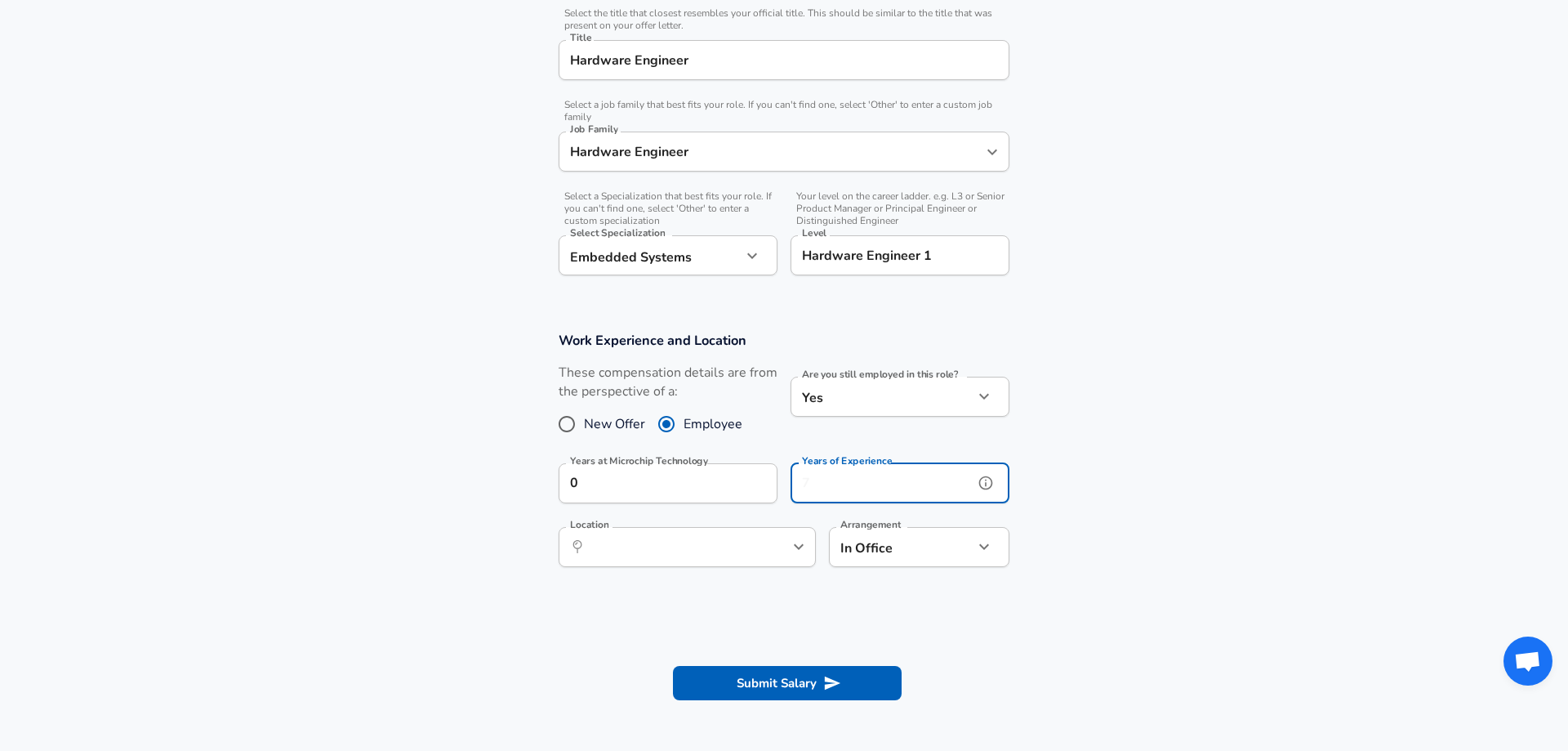
type input "1"
drag, startPoint x: 835, startPoint y: 478, endPoint x: 775, endPoint y: 486, distance: 60.5
click at [791, 486] on input "1" at bounding box center [882, 483] width 183 height 40
type input "4"
click at [1292, 444] on section "Work Experience and Location These compensation details are from the perspectiv…" at bounding box center [784, 457] width 1568 height 291
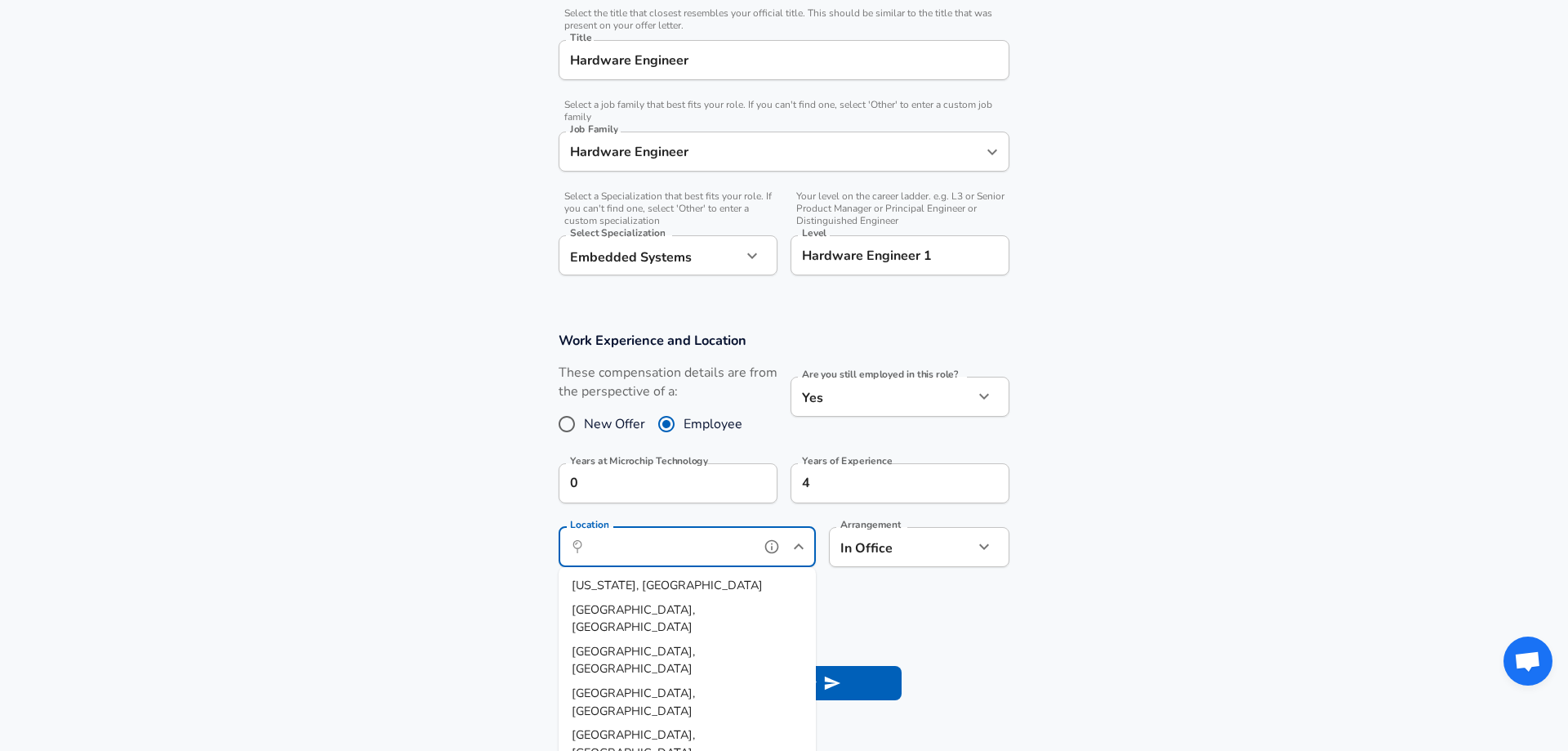
click at [717, 555] on input "Location" at bounding box center [670, 546] width 167 height 26
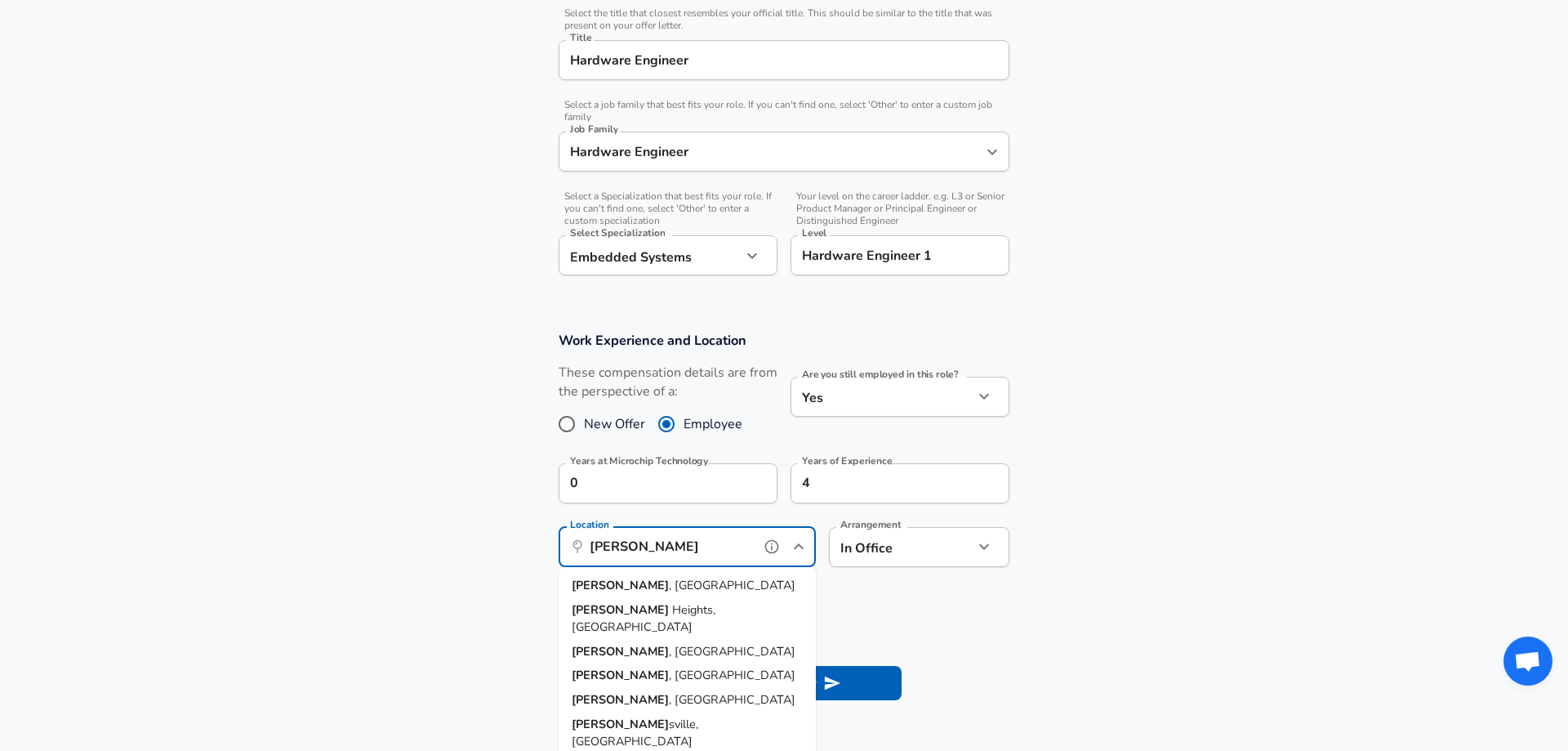
click at [657, 579] on li "Chandler , [GEOGRAPHIC_DATA]" at bounding box center [687, 586] width 257 height 25
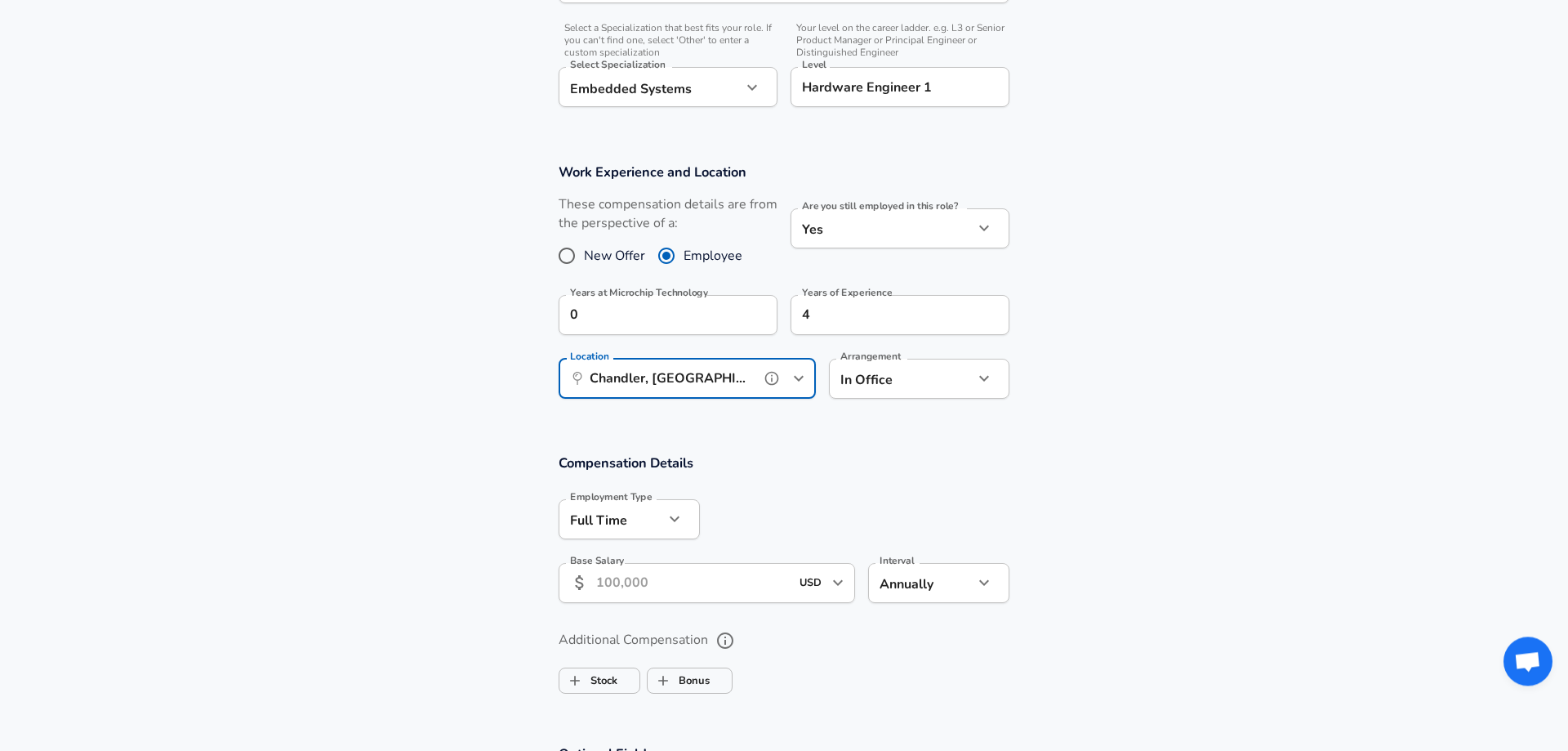
scroll to position [747, 0]
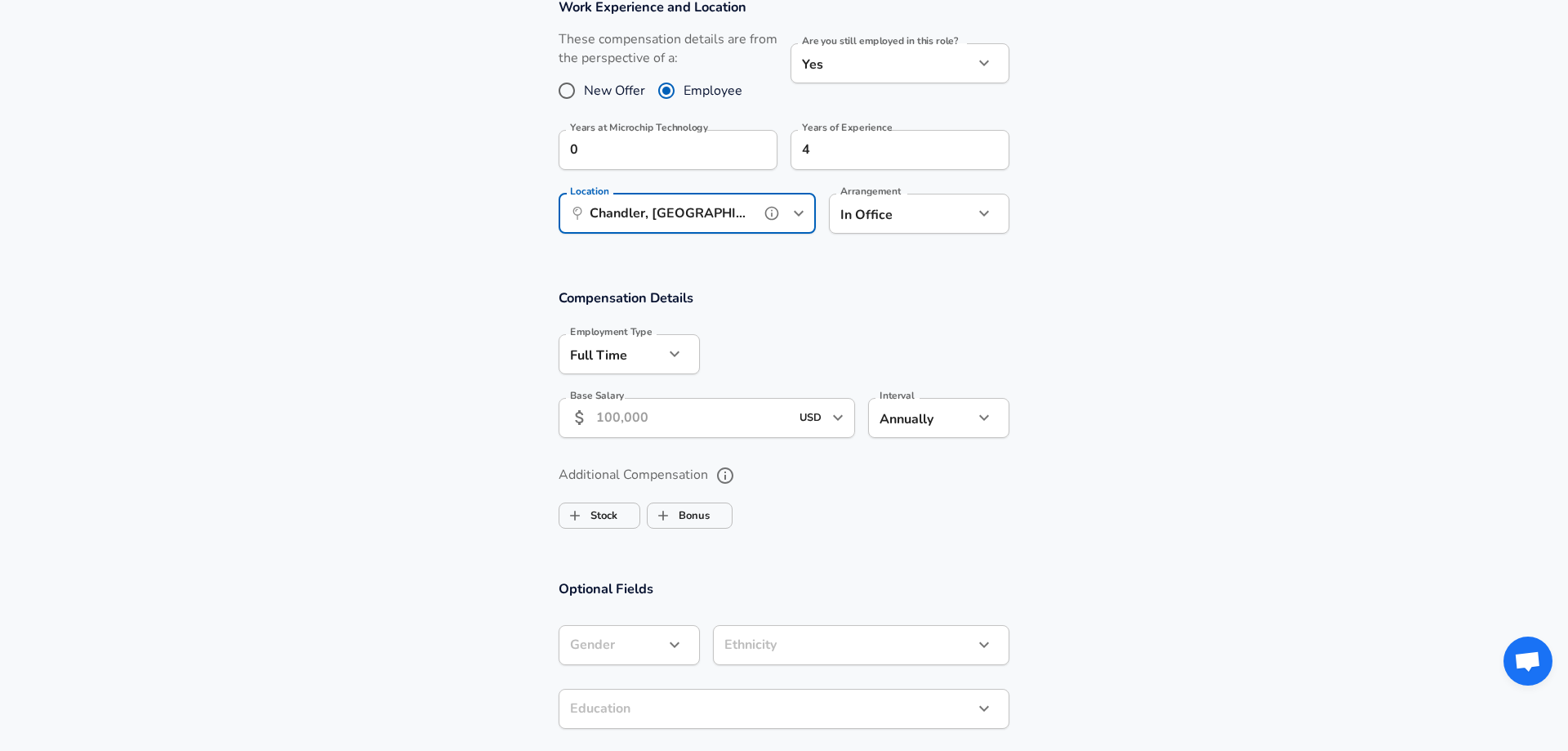
type input "Chandler, [GEOGRAPHIC_DATA]"
click at [666, 429] on input "Base Salary" at bounding box center [693, 418] width 194 height 40
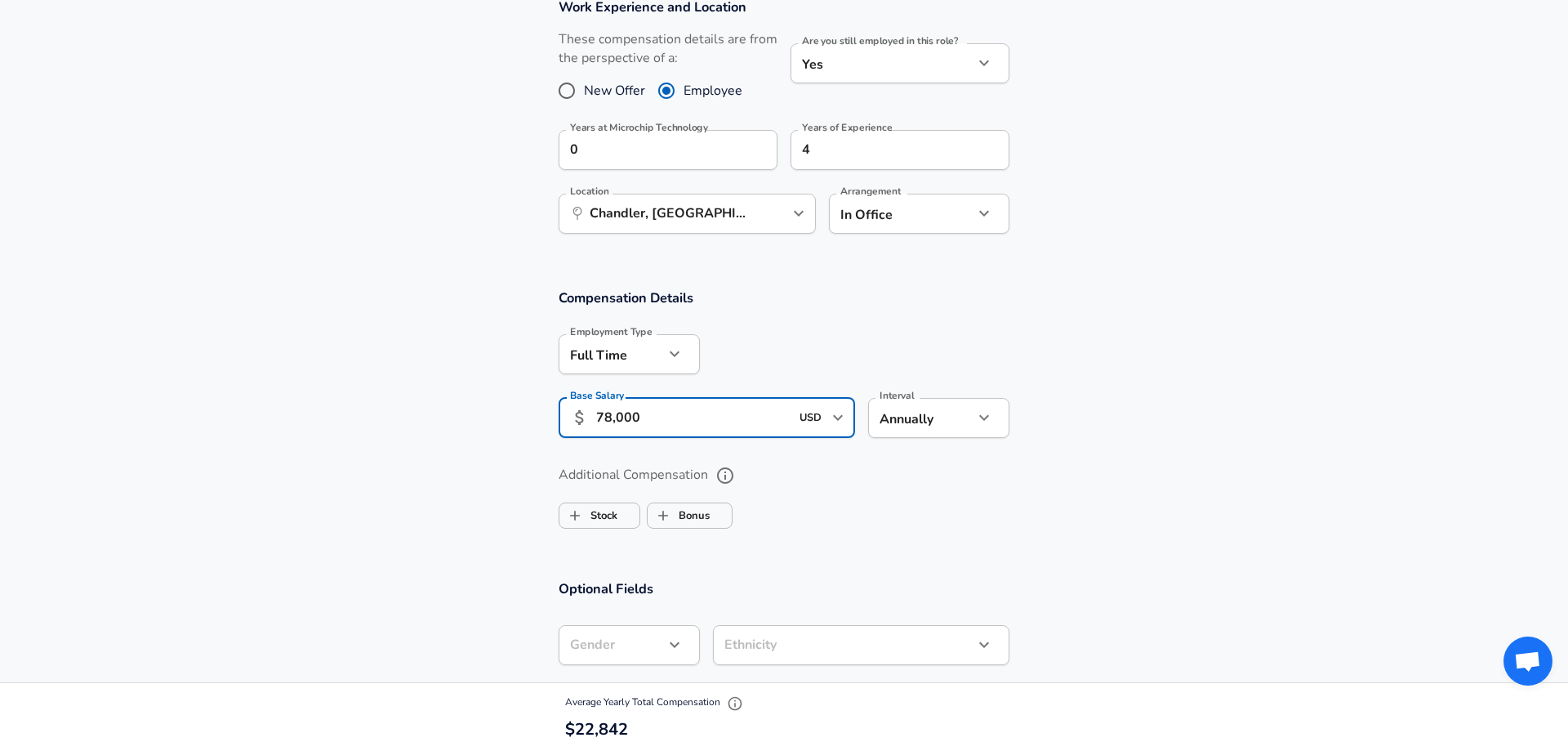
type input "78,000"
click at [800, 304] on h3 "Compensation Details" at bounding box center [784, 298] width 451 height 19
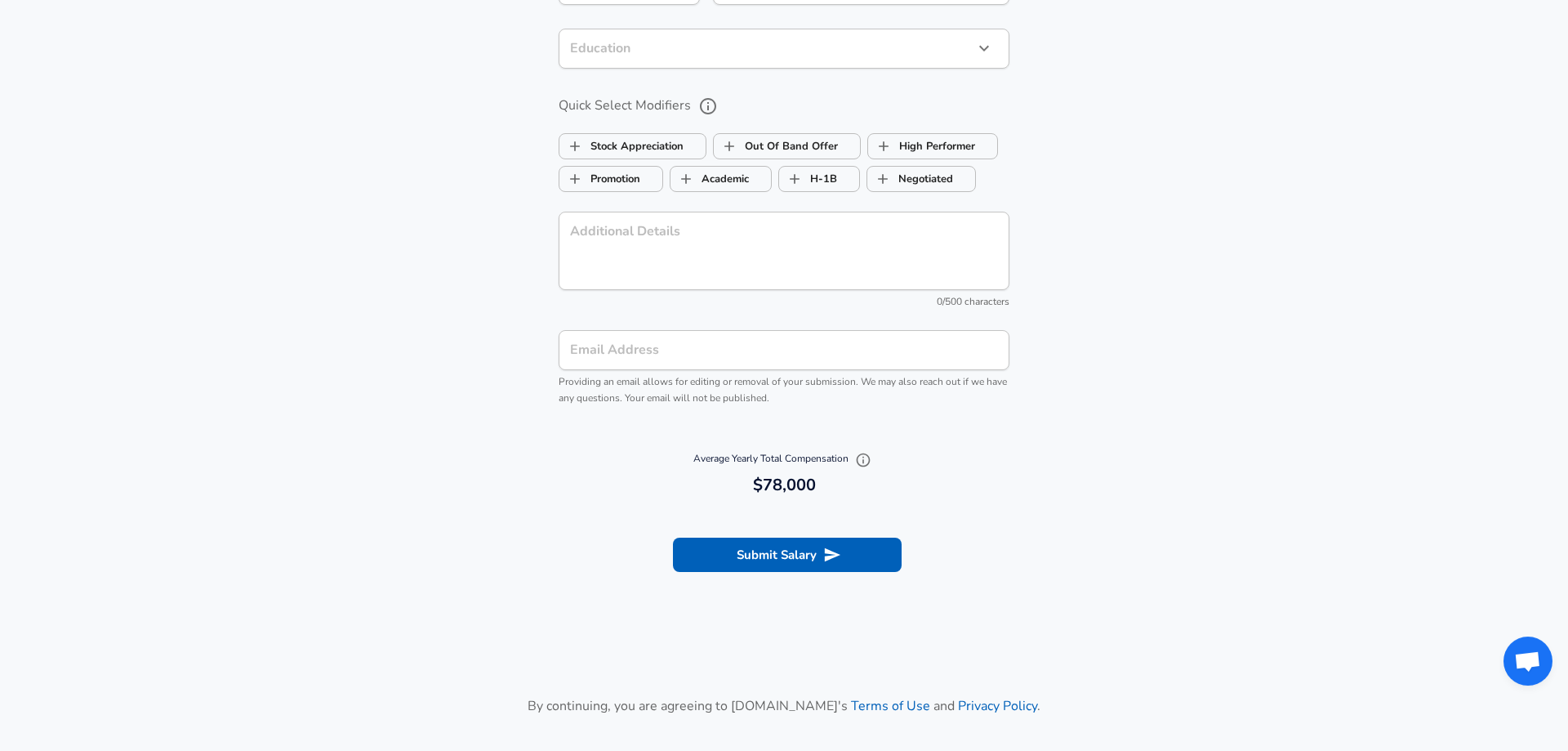
scroll to position [1413, 0]
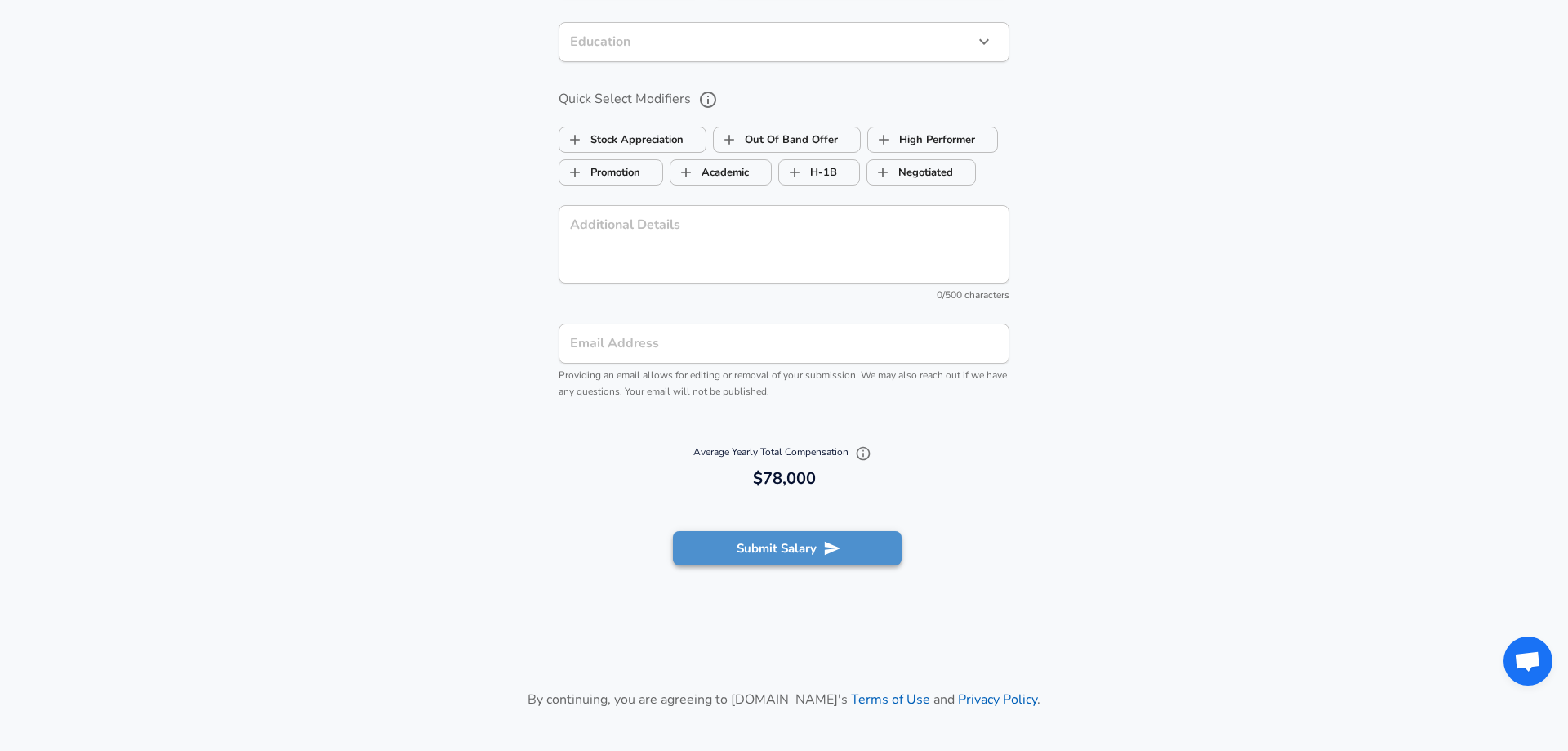
click at [728, 553] on button "Submit Salary" at bounding box center [787, 548] width 229 height 34
